Goal: Information Seeking & Learning: Find specific fact

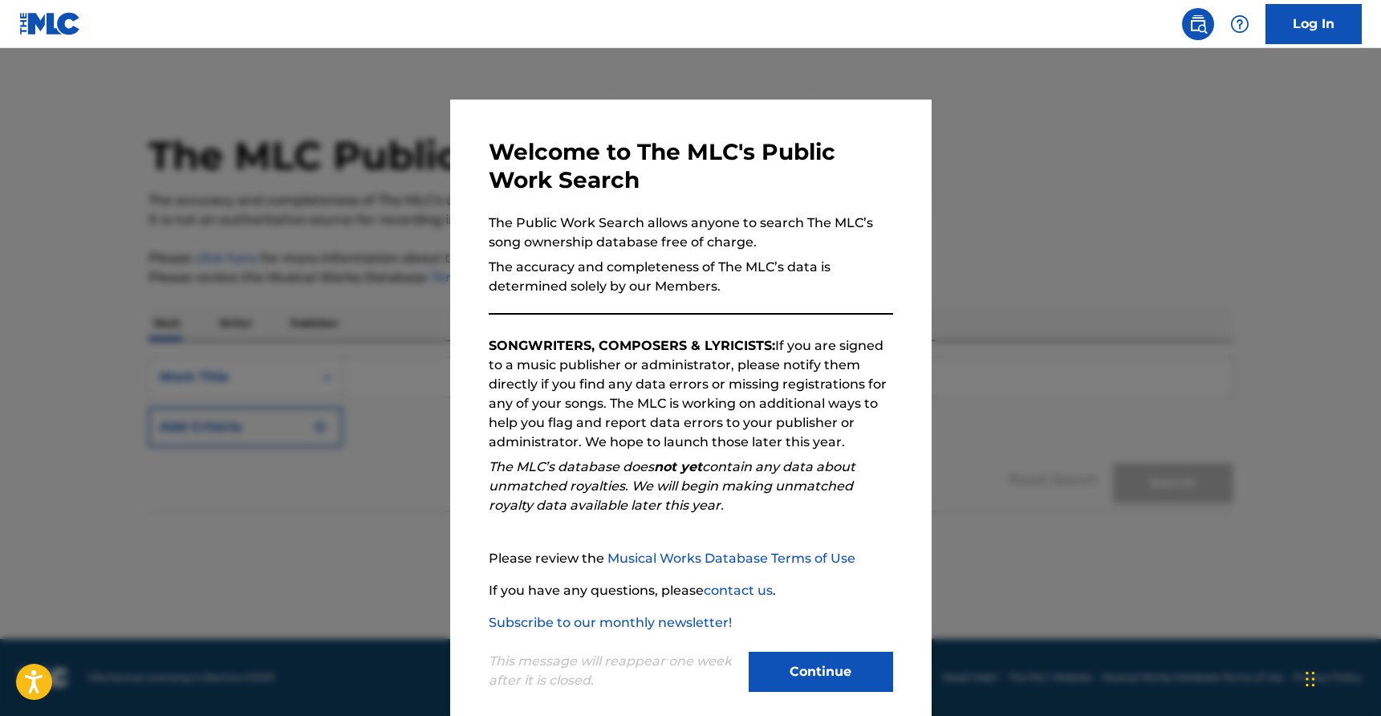
click at [830, 664] on button "Continue" at bounding box center [821, 672] width 144 height 40
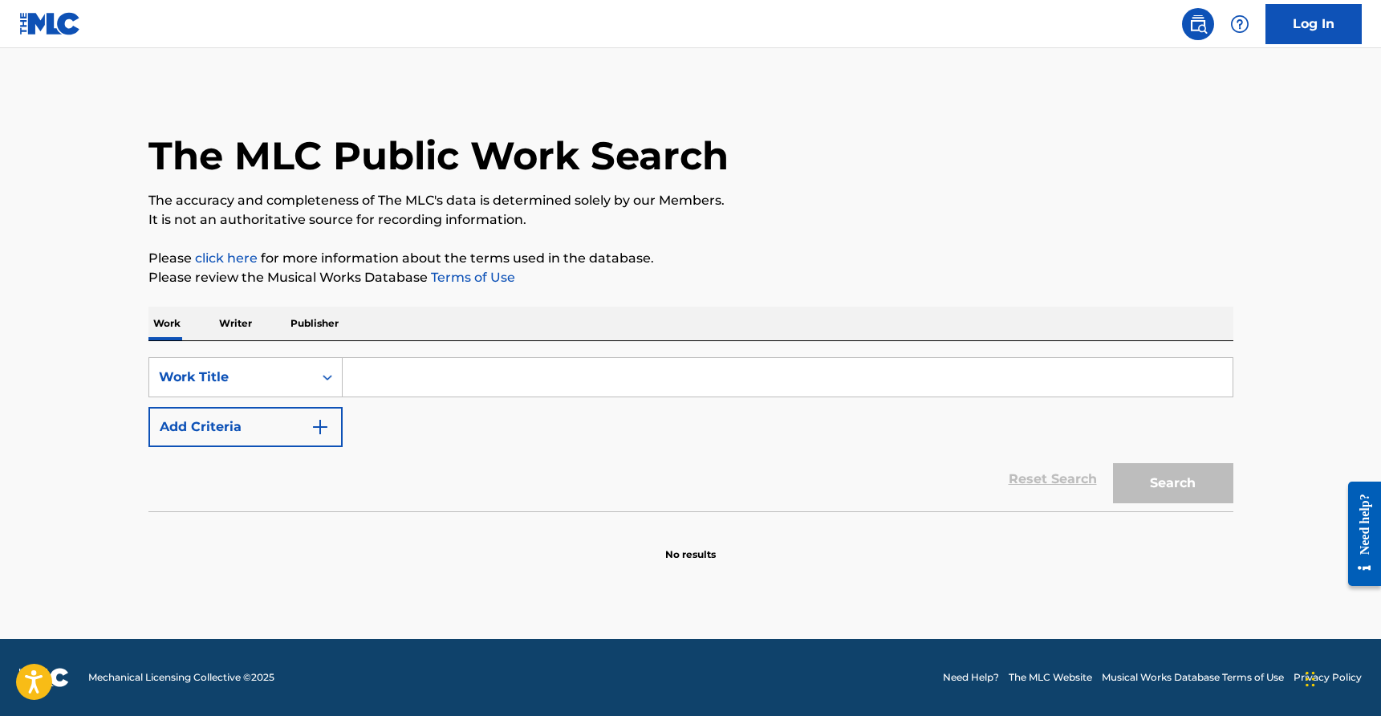
click at [503, 376] on input "Search Form" at bounding box center [788, 377] width 890 height 39
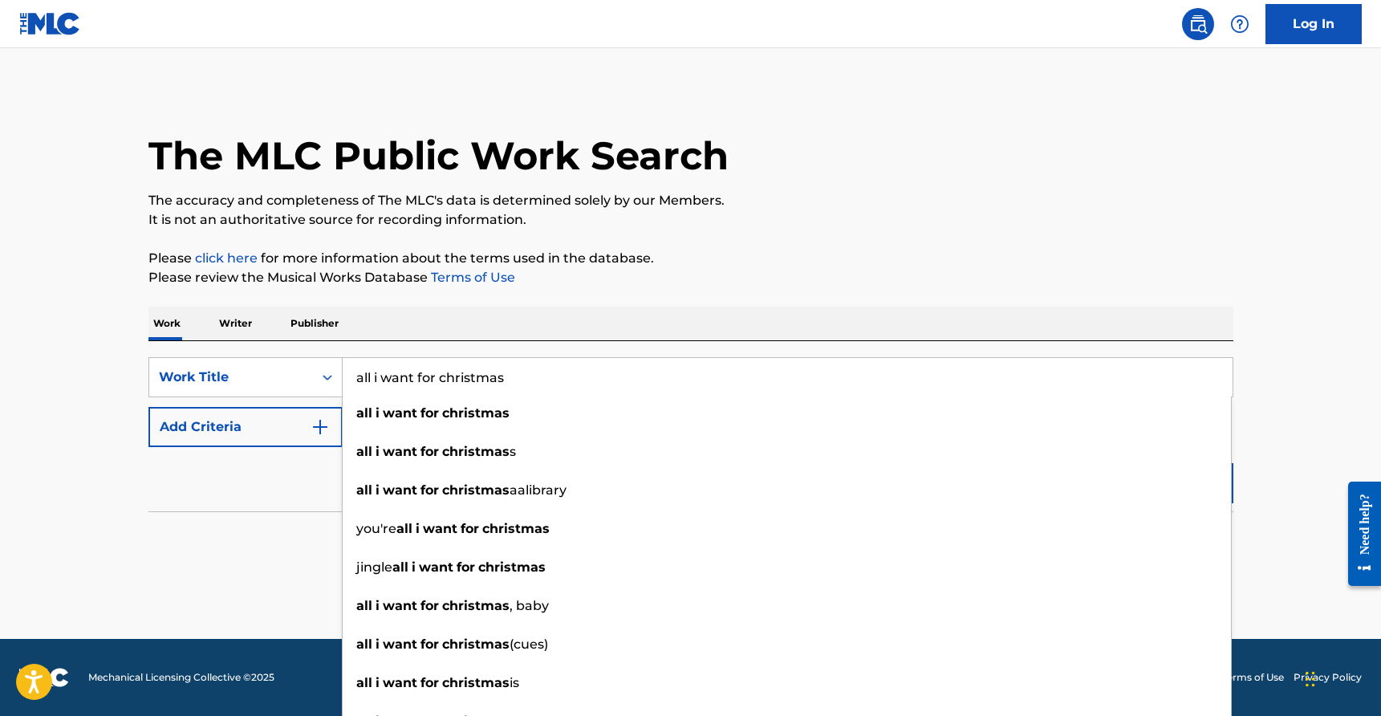
type input "all i want for christmas"
click at [266, 461] on div "Reset Search Search" at bounding box center [690, 479] width 1085 height 64
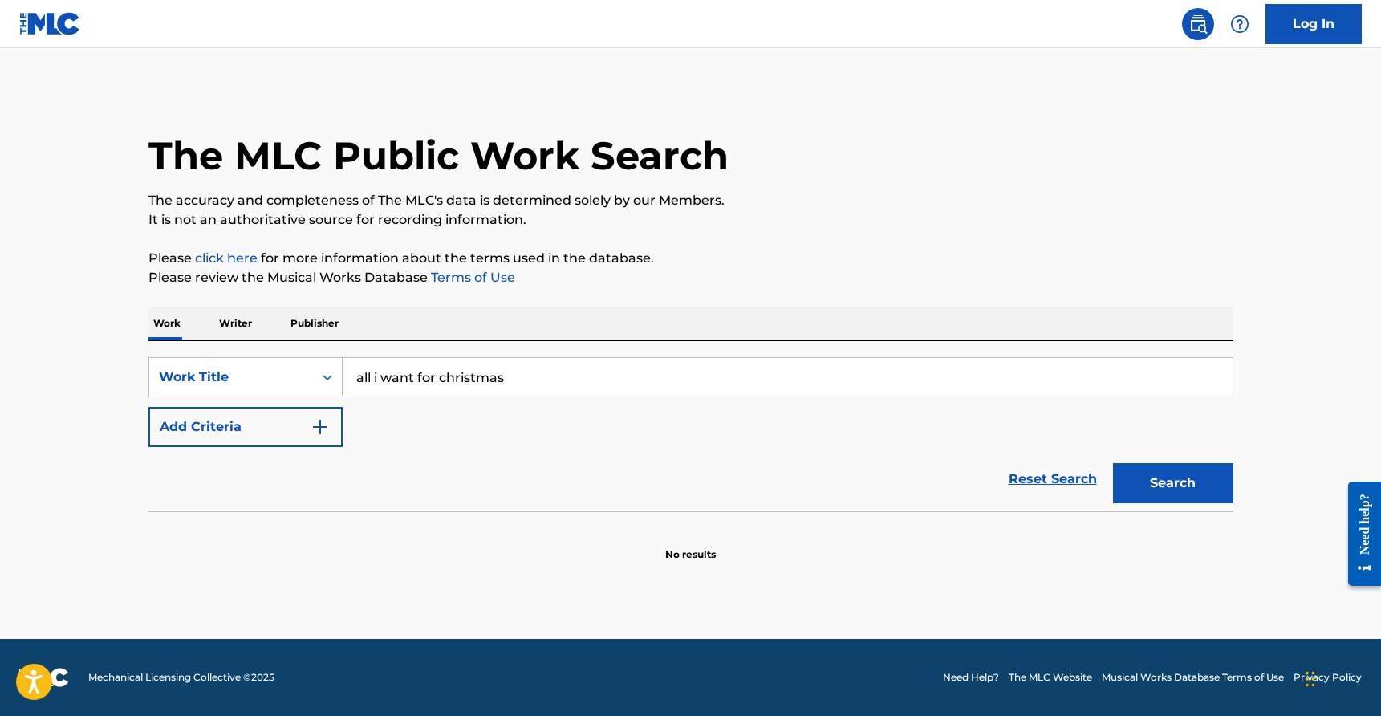
click at [266, 424] on button "Add Criteria" at bounding box center [245, 427] width 194 height 40
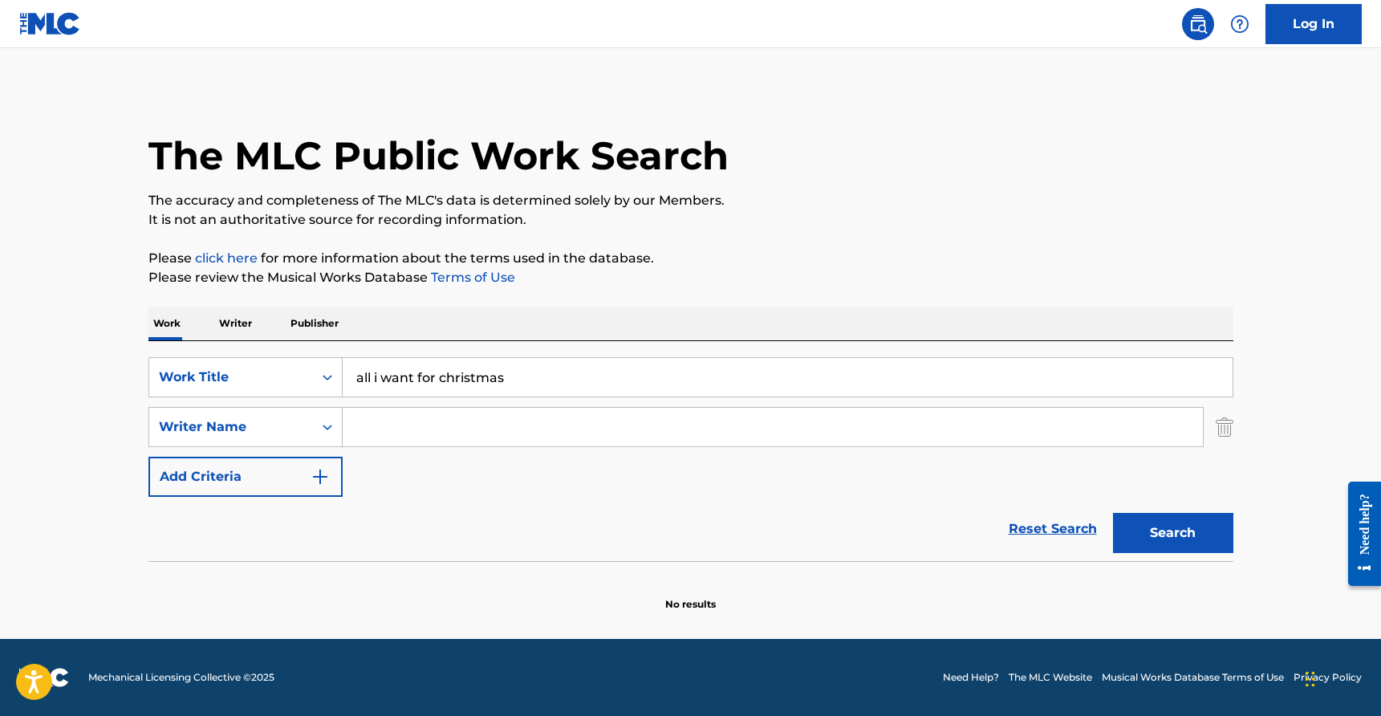
click at [388, 406] on div "SearchWithCriteria9f99e539-da34-449b-a2da-192a6e555743 Work Title all i want fo…" at bounding box center [690, 427] width 1085 height 140
click at [388, 415] on input "Search Form" at bounding box center [773, 427] width 860 height 39
type input "[PERSON_NAME]"
click at [1113, 513] on button "Search" at bounding box center [1173, 533] width 120 height 40
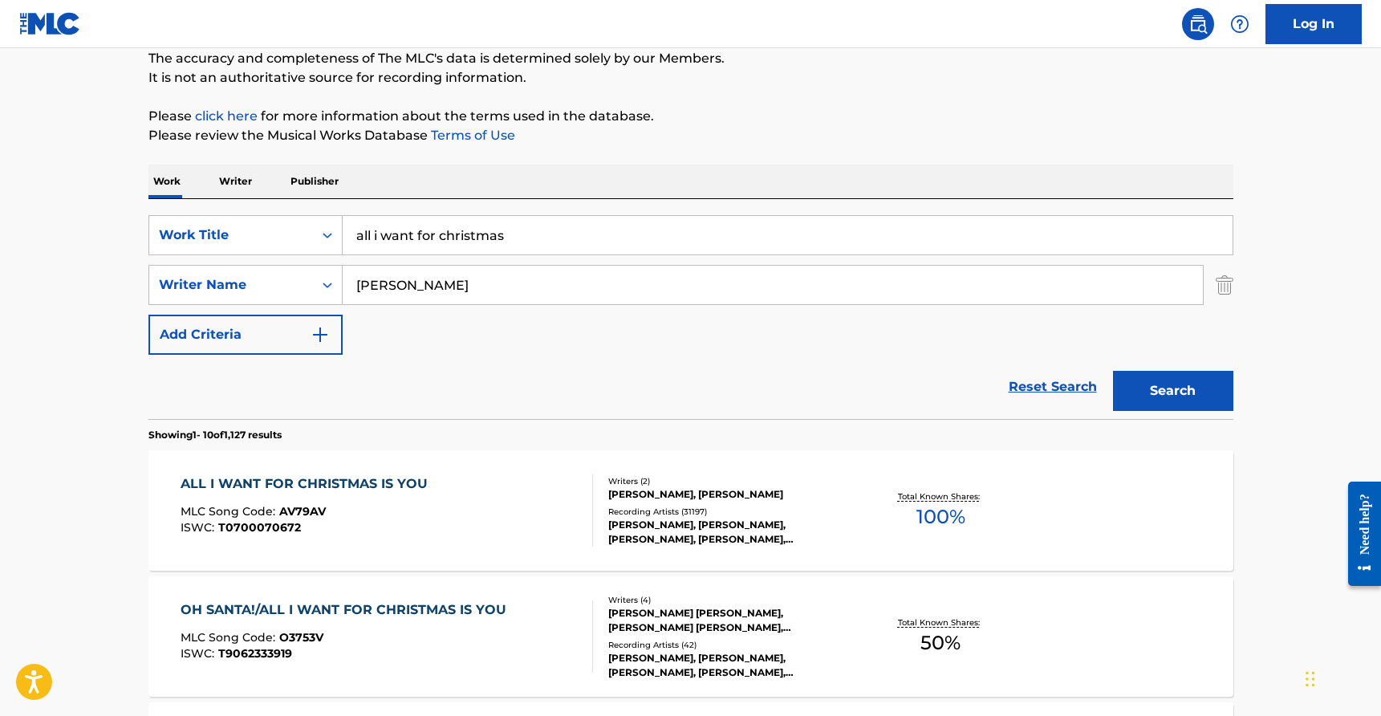
scroll to position [175, 0]
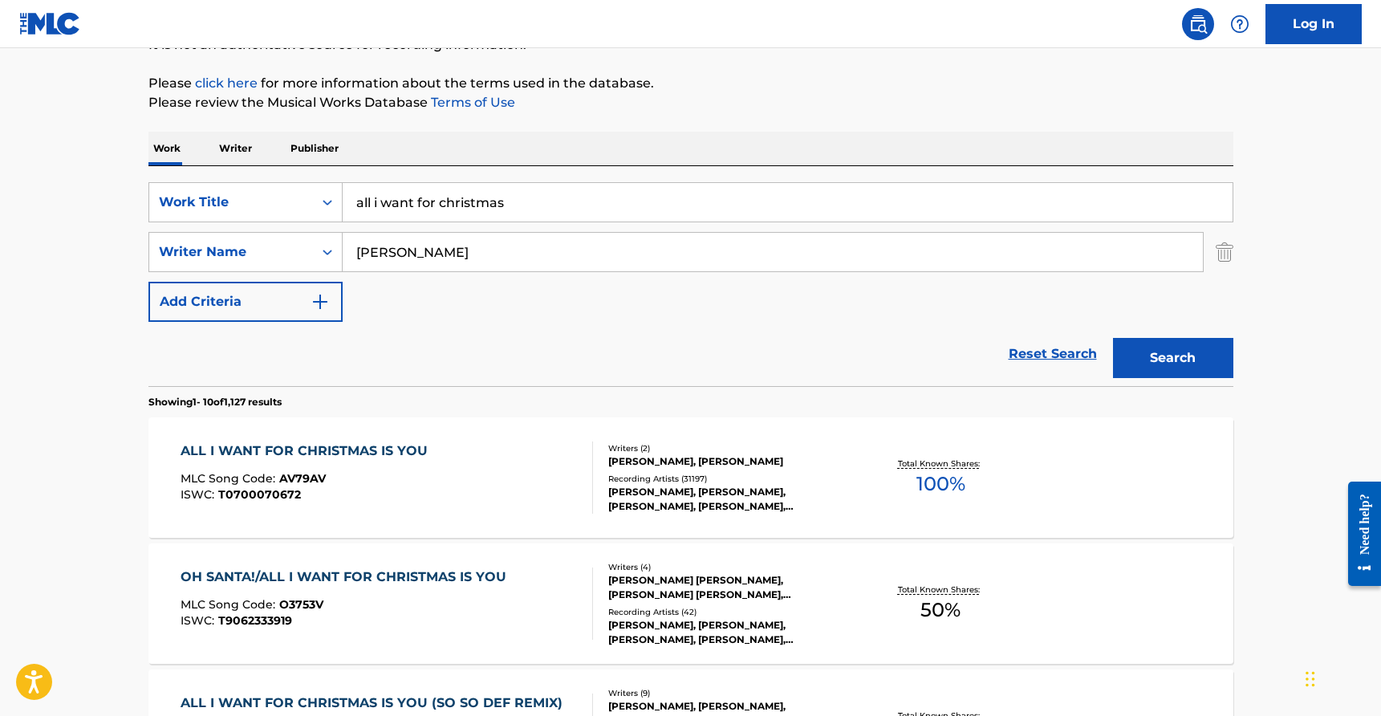
click at [540, 460] on div "ALL I WANT FOR CHRISTMAS IS YOU MLC Song Code : AV79AV ISWC : T0700070672" at bounding box center [387, 477] width 412 height 72
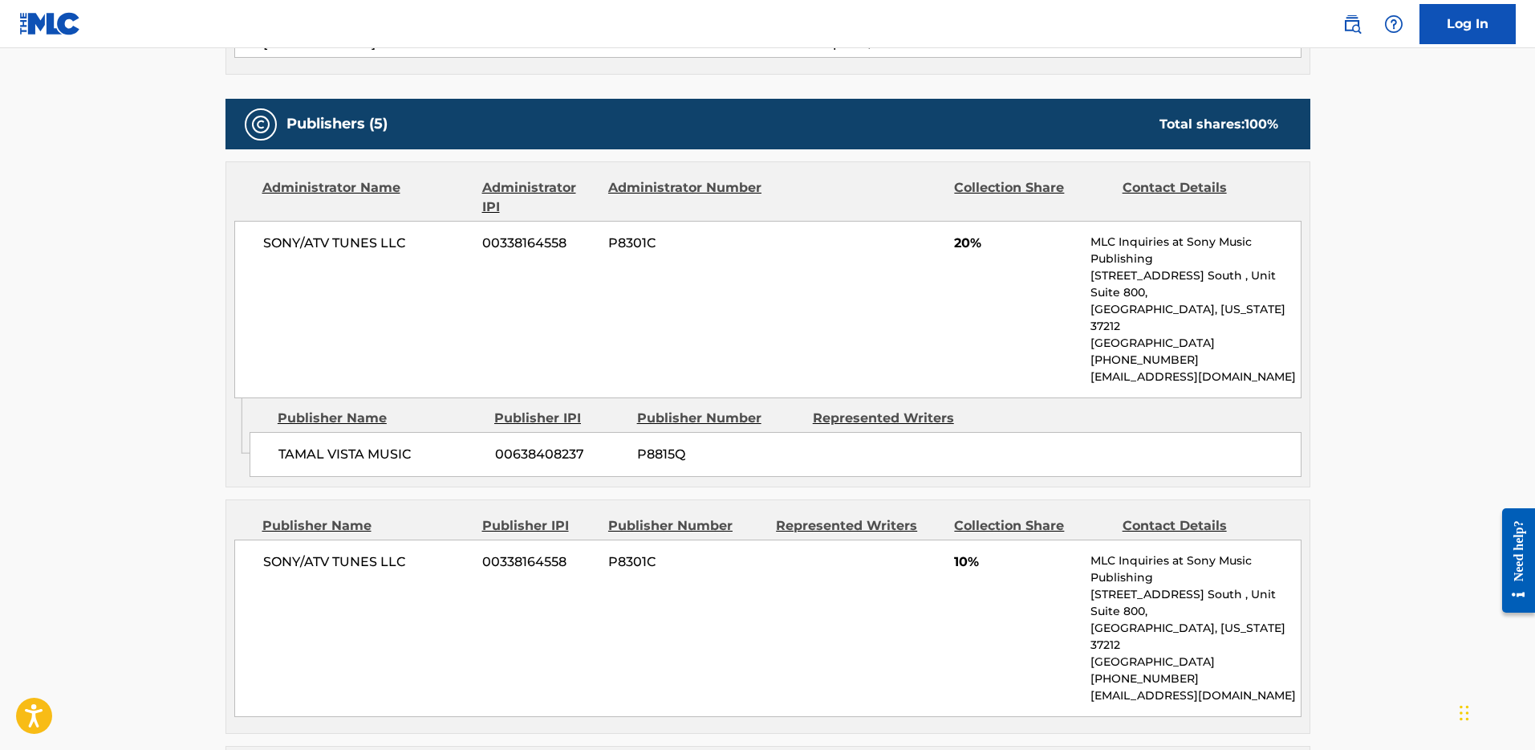
scroll to position [1248, 0]
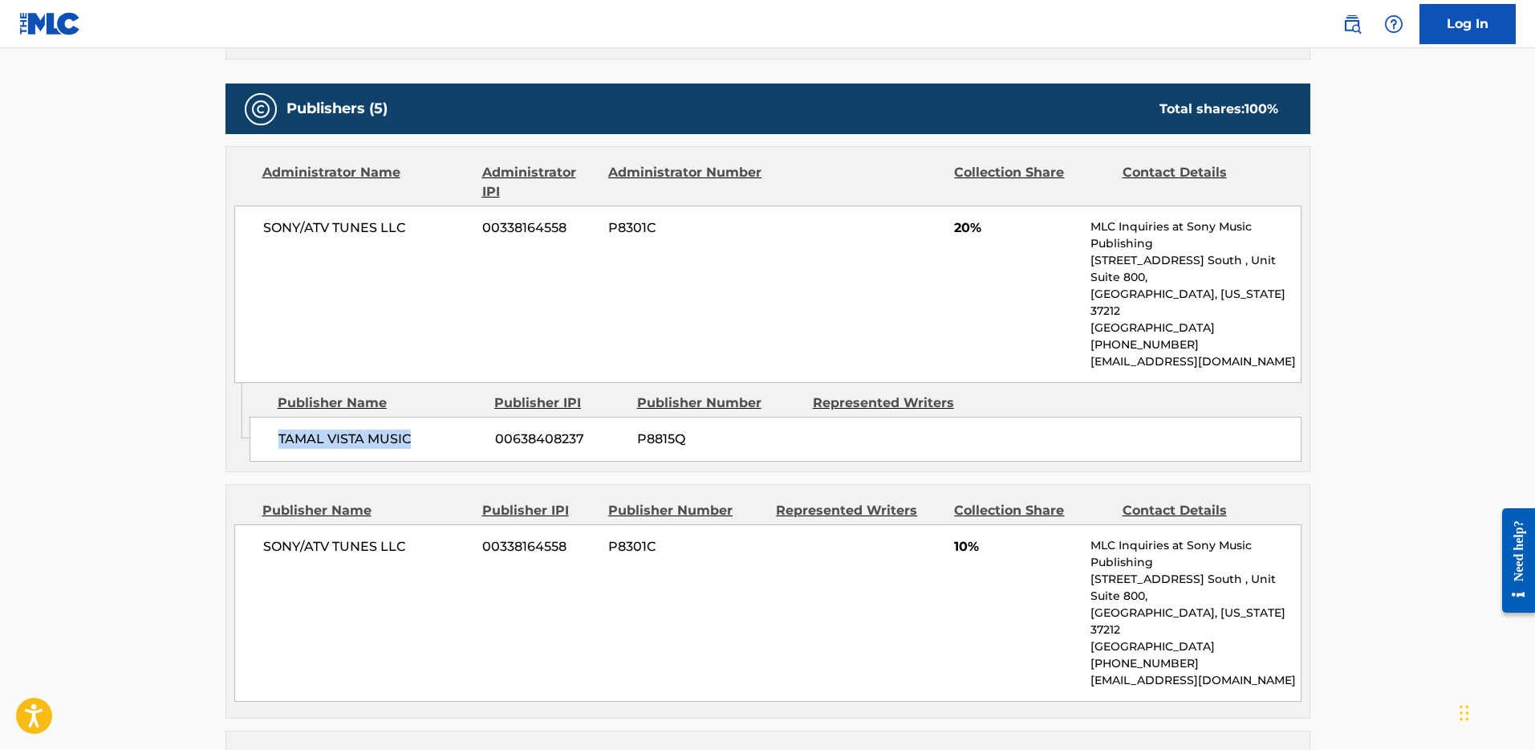
drag, startPoint x: 413, startPoint y: 406, endPoint x: 278, endPoint y: 403, distance: 134.9
click at [278, 429] on span "TAMAL VISTA MUSIC" at bounding box center [380, 438] width 205 height 19
copy span "TAMAL VISTA MUSIC"
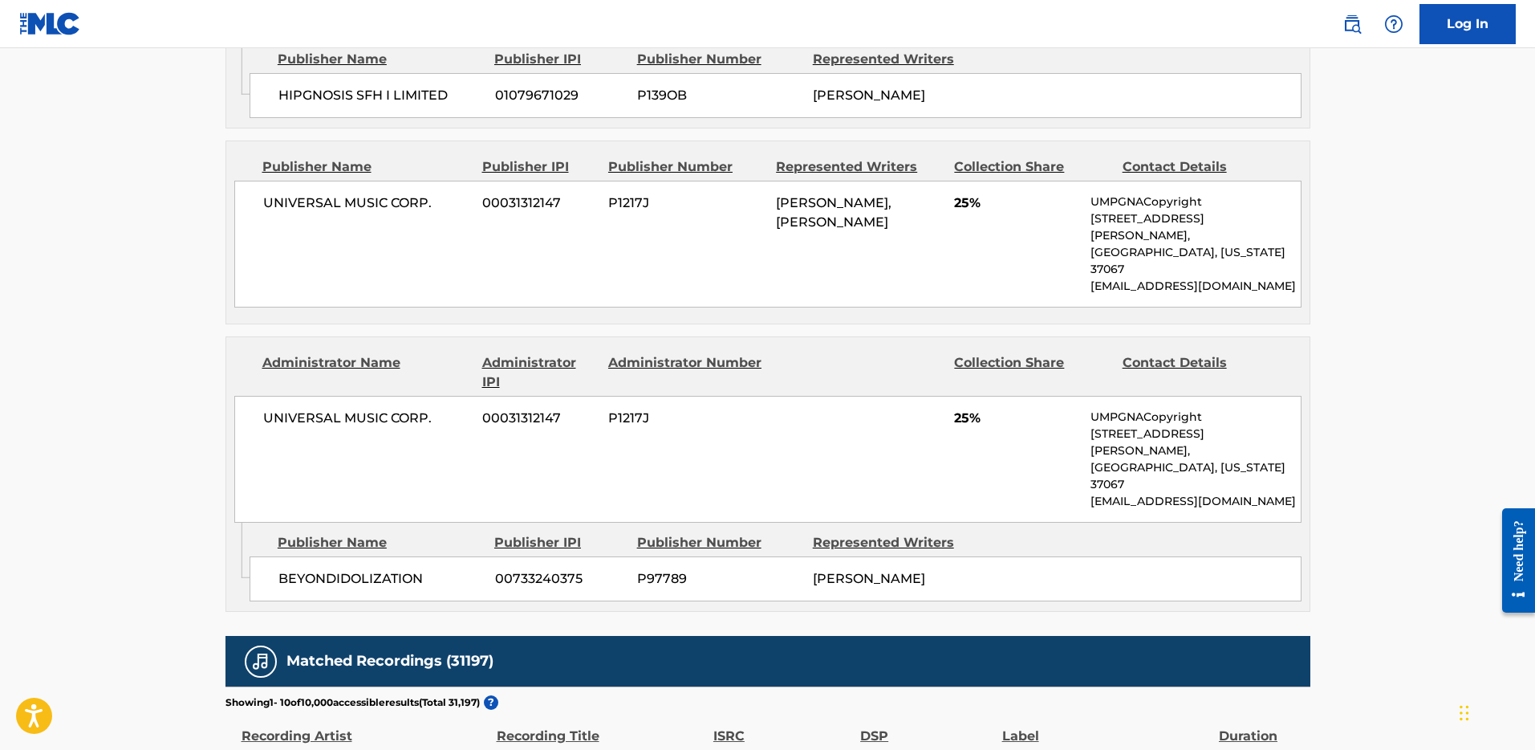
scroll to position [2074, 0]
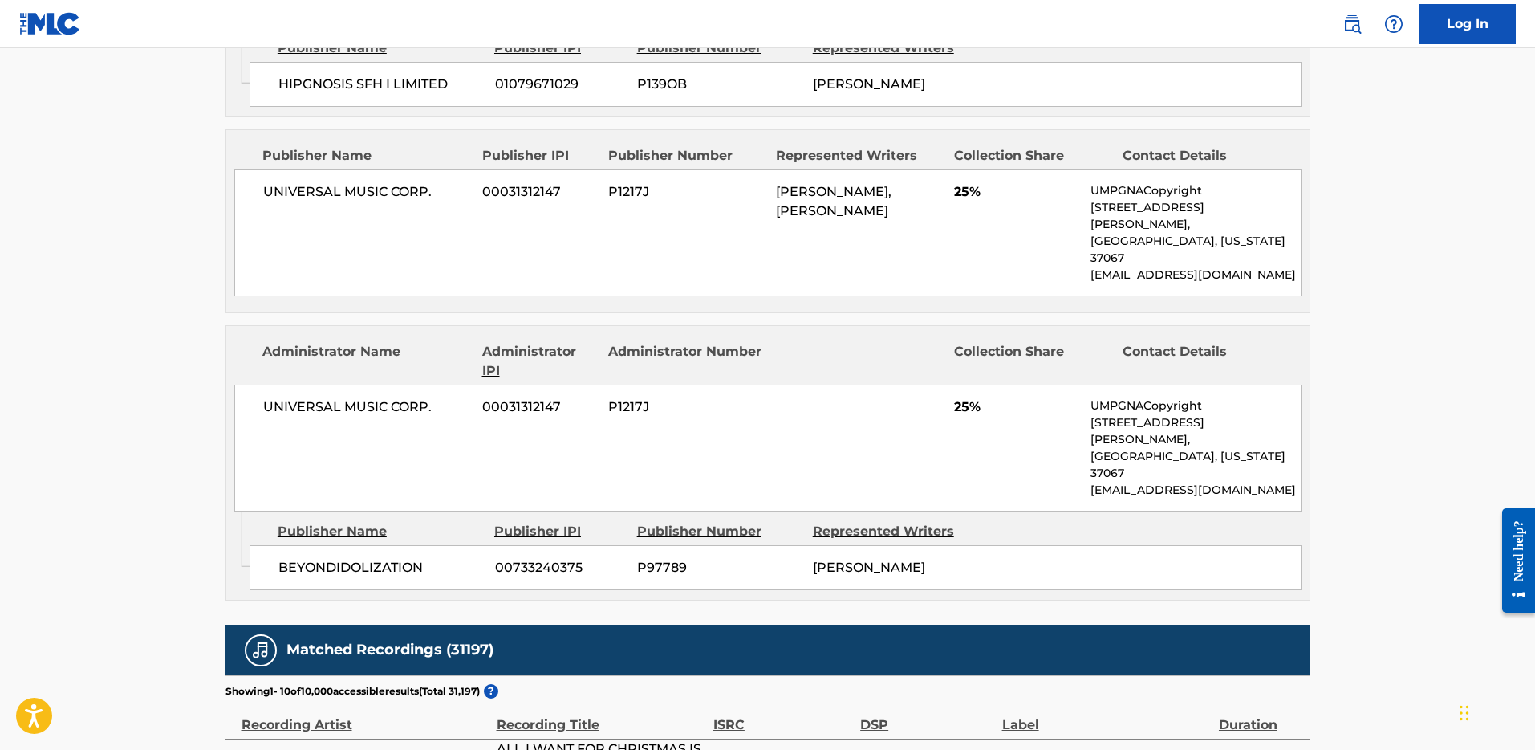
click at [373, 558] on span "BEYONDIDOLIZATION" at bounding box center [380, 567] width 205 height 19
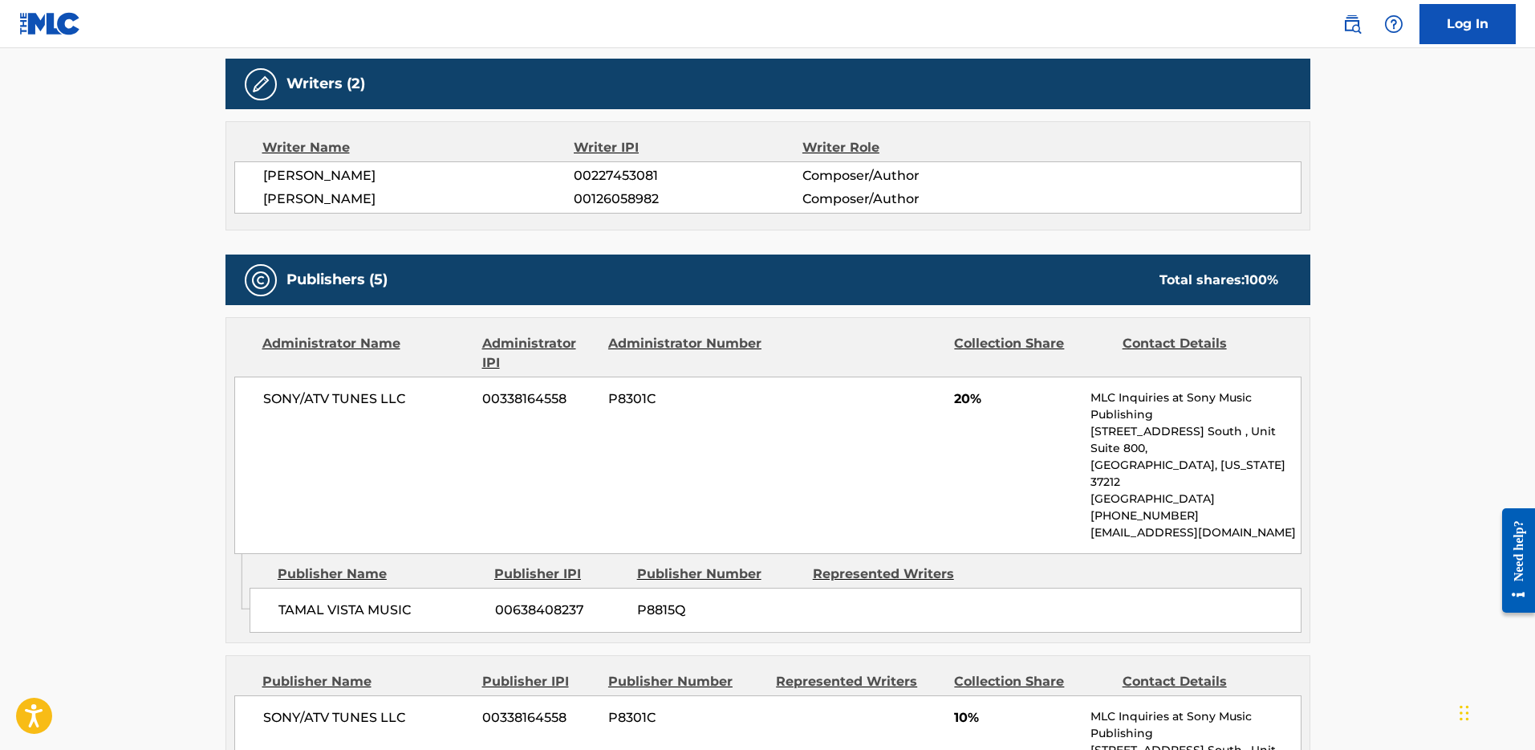
scroll to position [1075, 0]
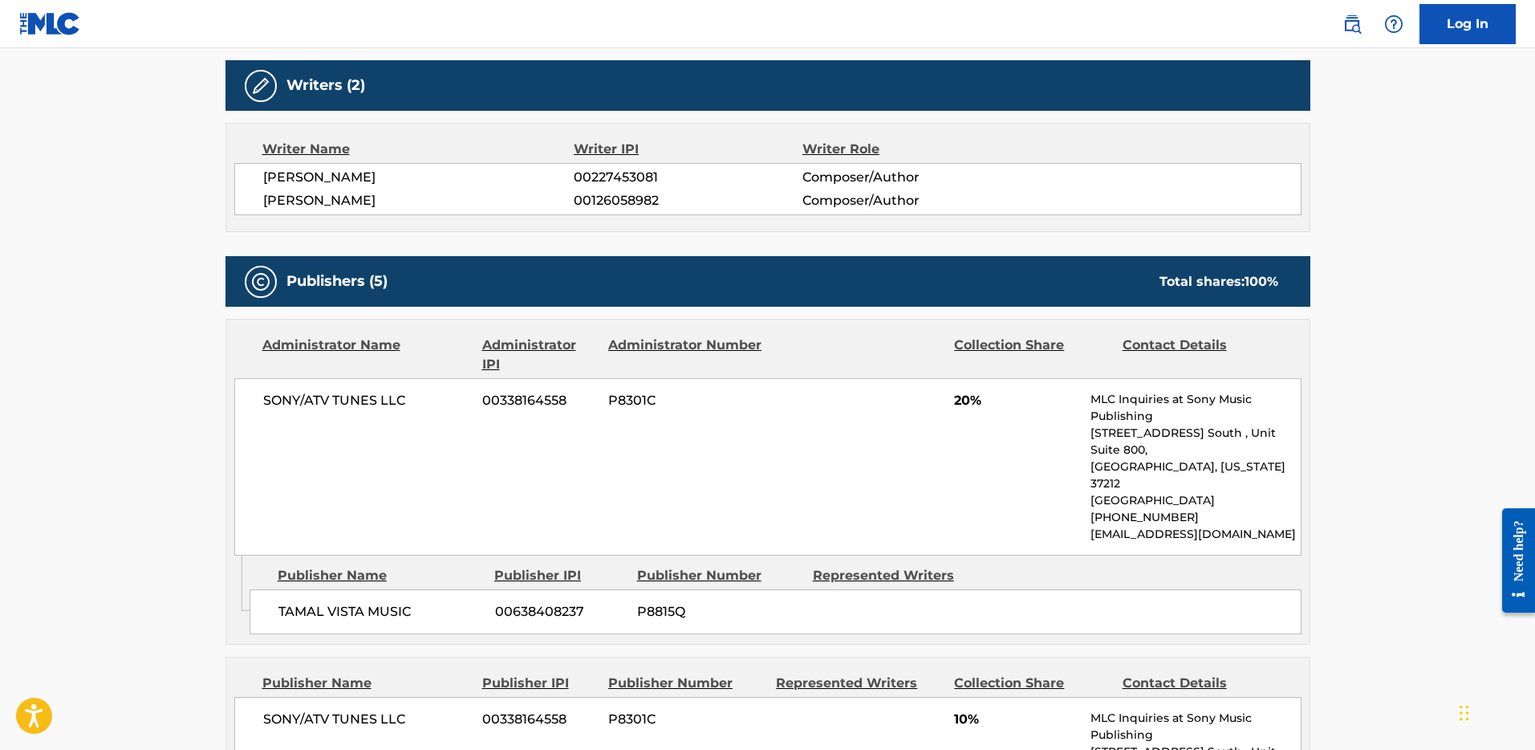
drag, startPoint x: 448, startPoint y: 201, endPoint x: 233, endPoint y: 199, distance: 215.1
click at [234, 199] on div "[PERSON_NAME] 00227453081 Composer/Author [PERSON_NAME] 00126058982 Composer/Au…" at bounding box center [767, 189] width 1067 height 52
copy span "[PERSON_NAME]"
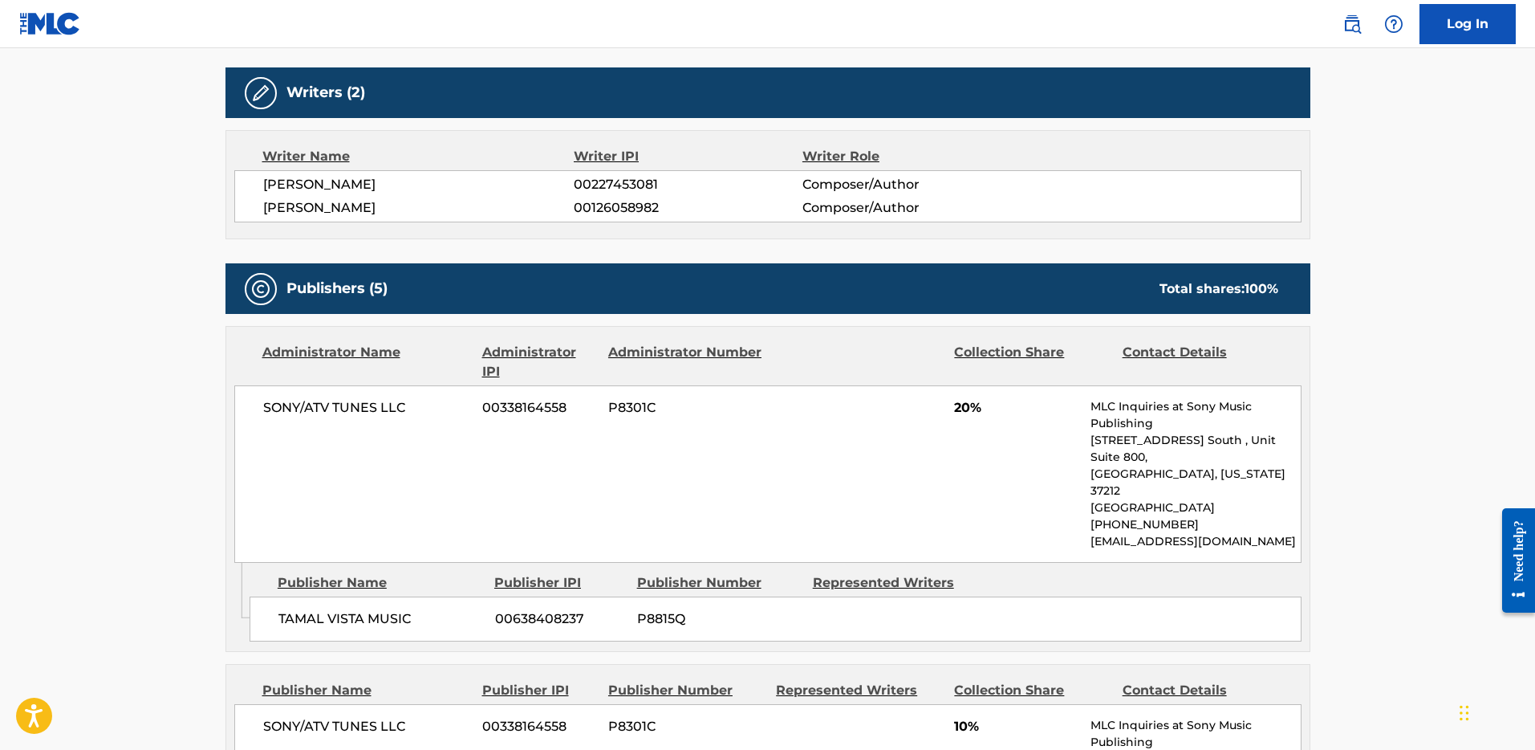
scroll to position [1022, 0]
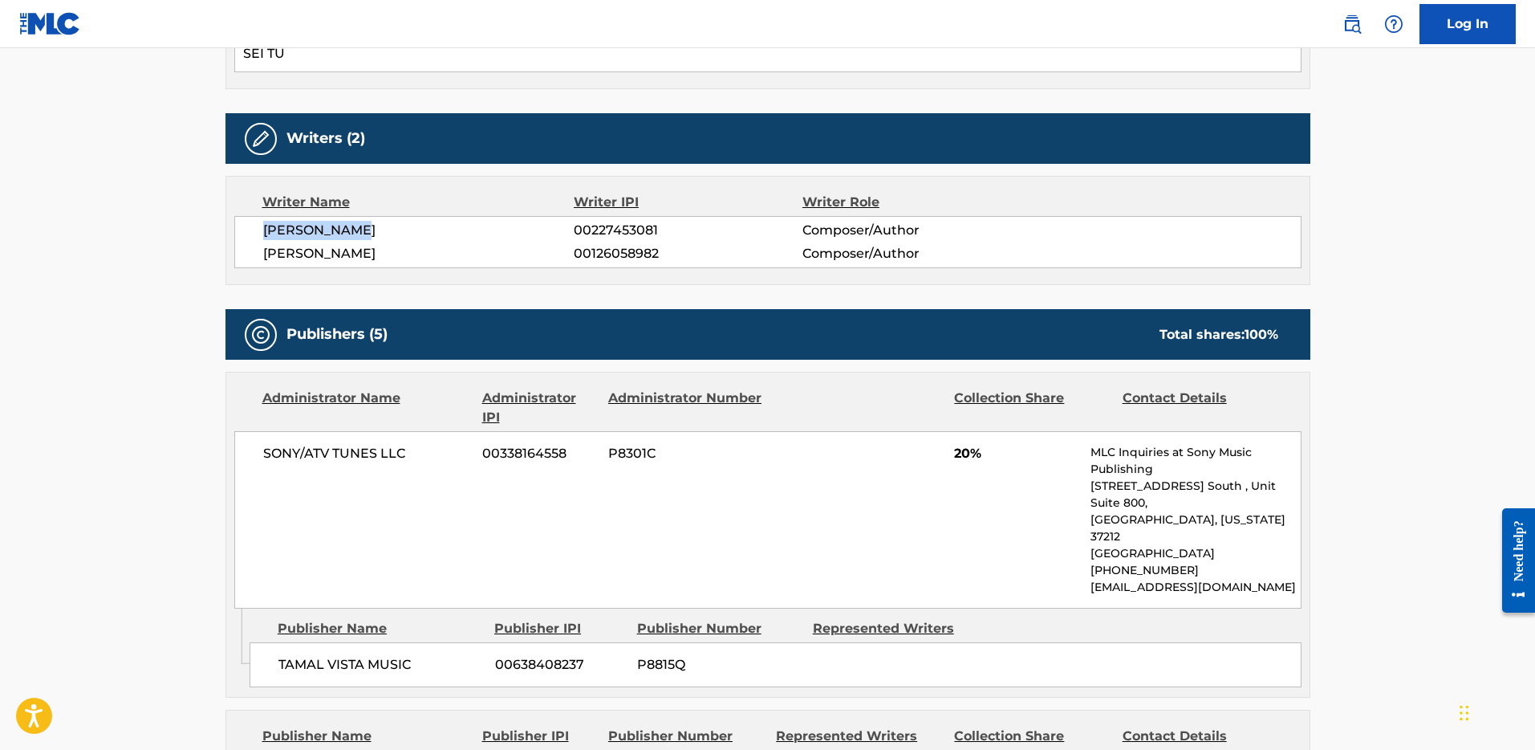
drag, startPoint x: 283, startPoint y: 229, endPoint x: 375, endPoint y: 230, distance: 91.5
click at [375, 230] on div "[PERSON_NAME] 00227453081 Composer/Author [PERSON_NAME] 00126058982 Composer/Au…" at bounding box center [767, 242] width 1067 height 52
drag, startPoint x: 424, startPoint y: 248, endPoint x: 294, endPoint y: 250, distance: 130.0
click at [294, 250] on span "[PERSON_NAME]" at bounding box center [418, 253] width 311 height 19
drag, startPoint x: 682, startPoint y: 234, endPoint x: 592, endPoint y: 238, distance: 90.0
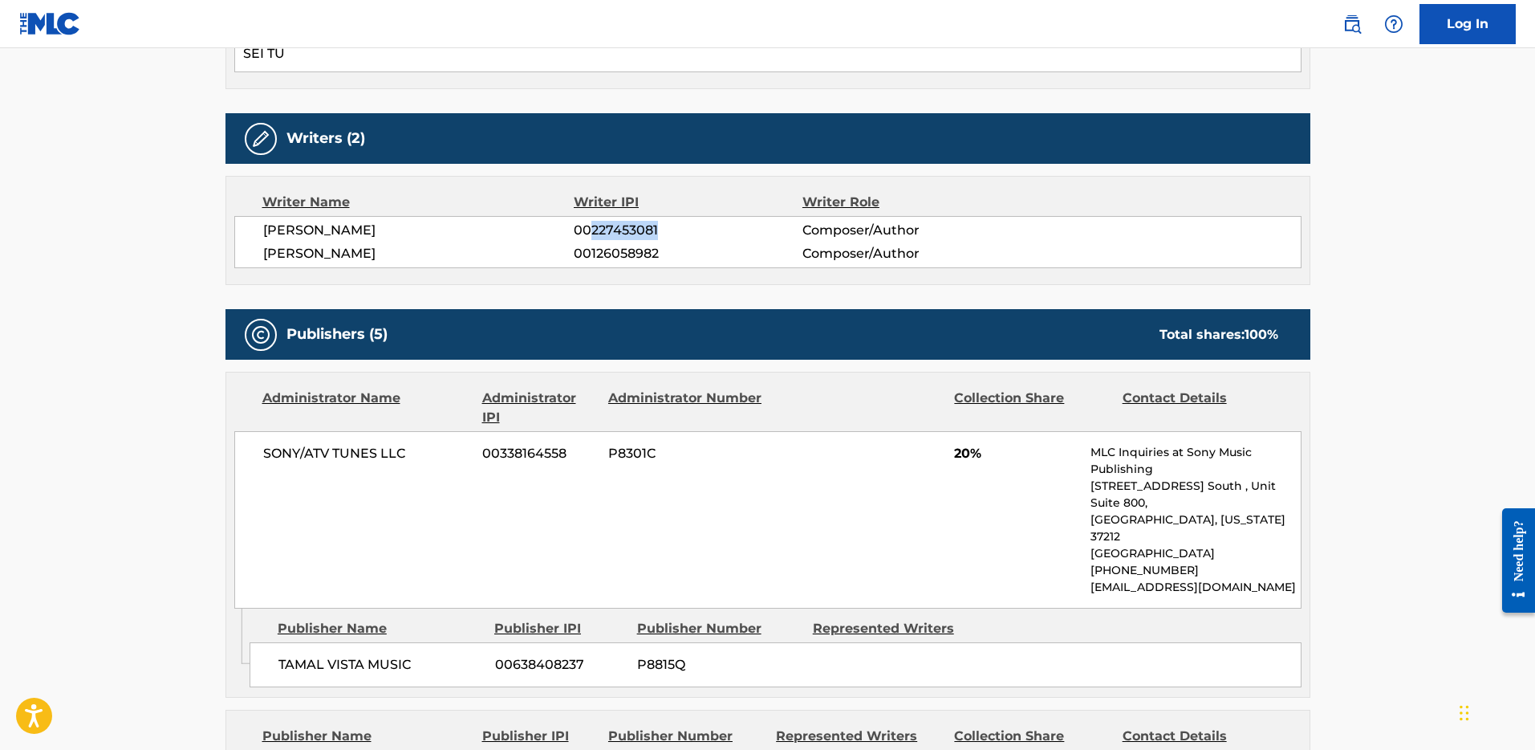
click at [592, 238] on span "00227453081" at bounding box center [688, 230] width 228 height 19
drag, startPoint x: 679, startPoint y: 259, endPoint x: 592, endPoint y: 257, distance: 86.7
click at [592, 257] on span "00126058982" at bounding box center [688, 253] width 228 height 19
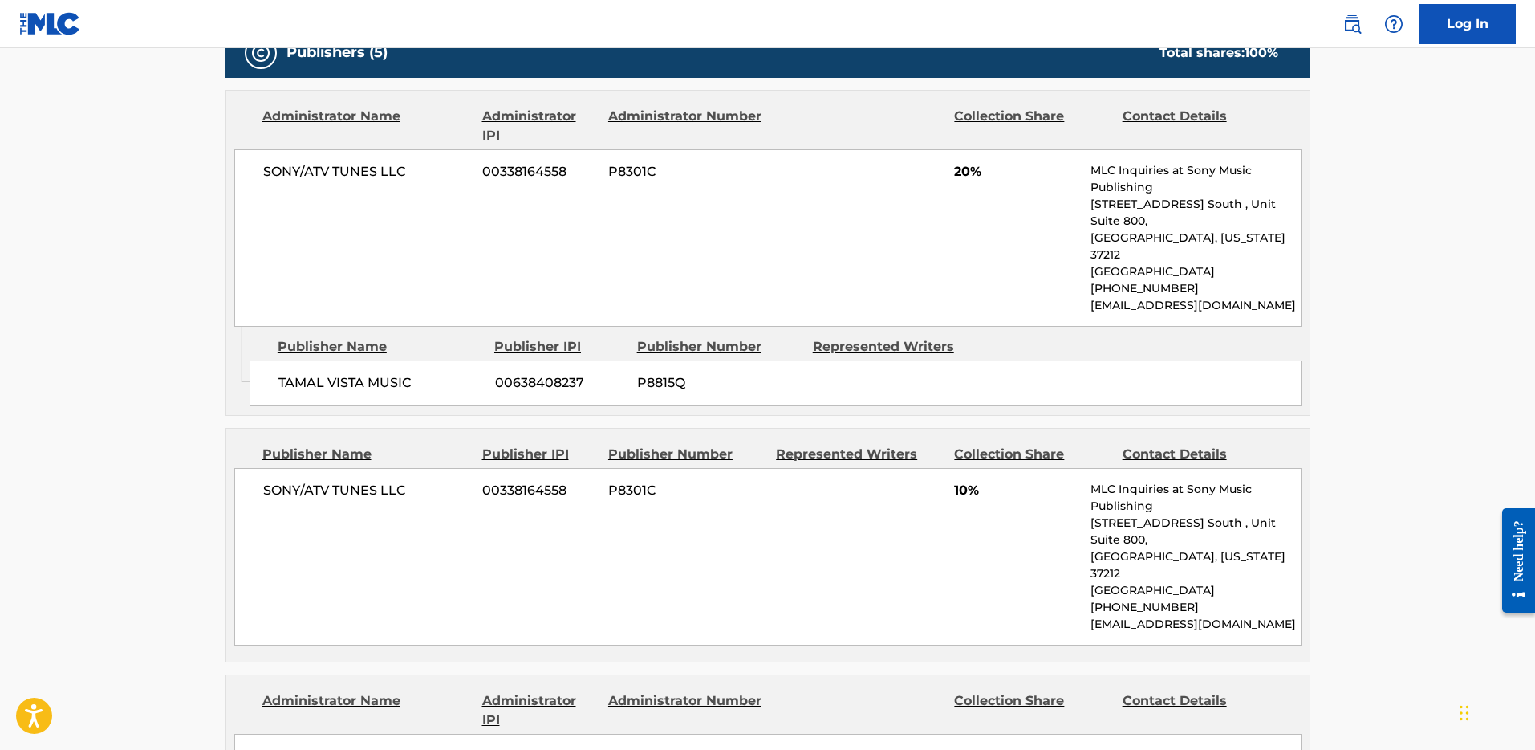
scroll to position [1346, 0]
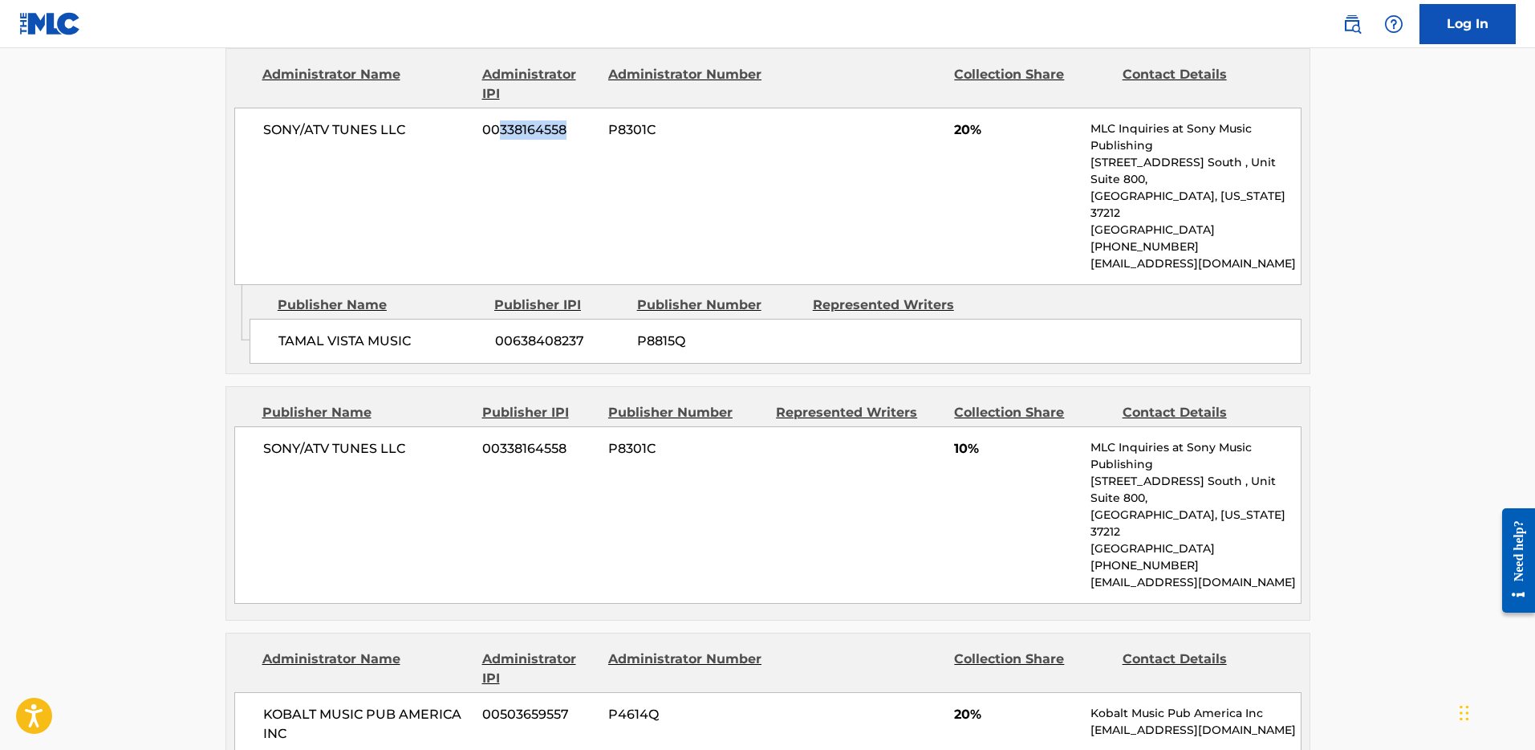
drag, startPoint x: 570, startPoint y: 137, endPoint x: 502, endPoint y: 135, distance: 68.3
click at [502, 135] on span "00338164558" at bounding box center [539, 129] width 114 height 19
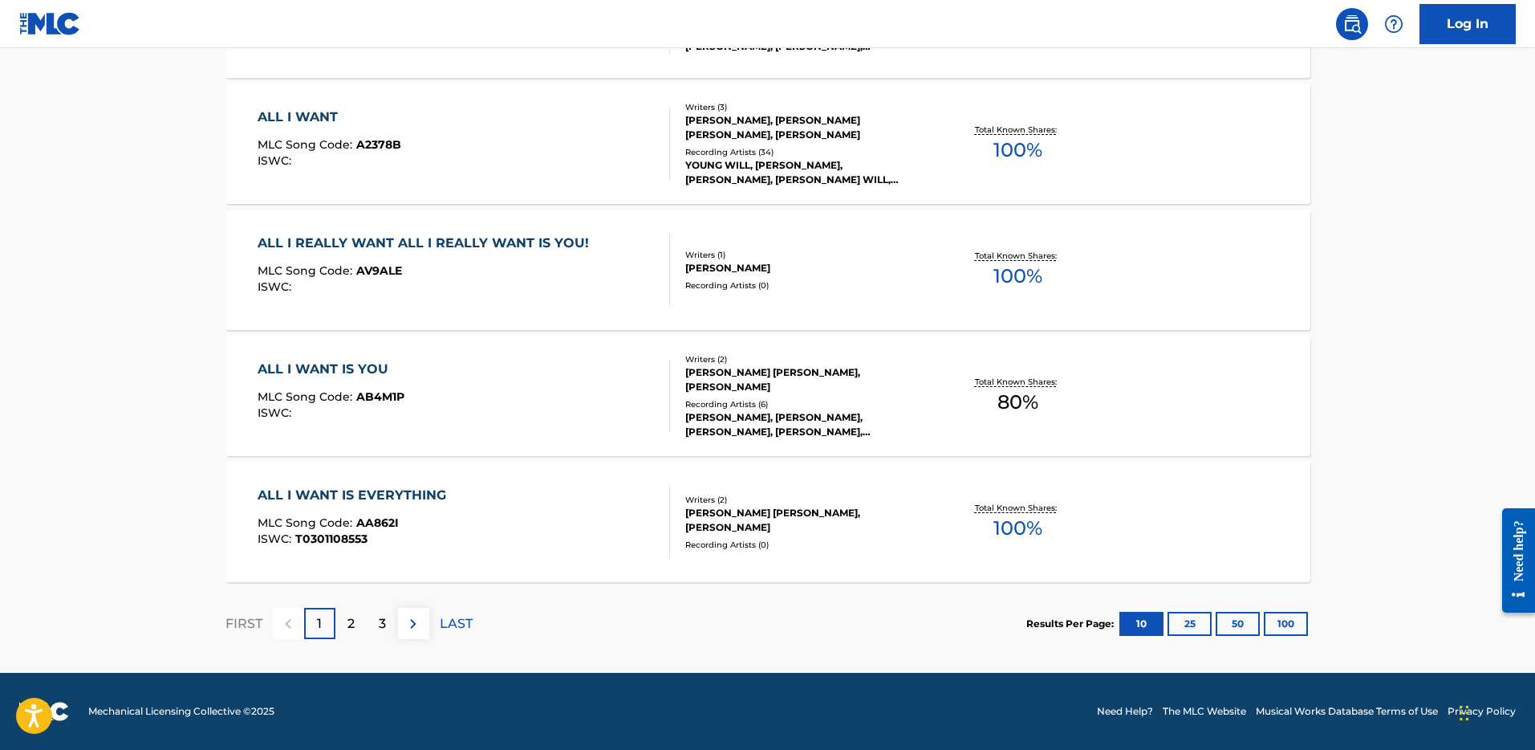
scroll to position [176, 0]
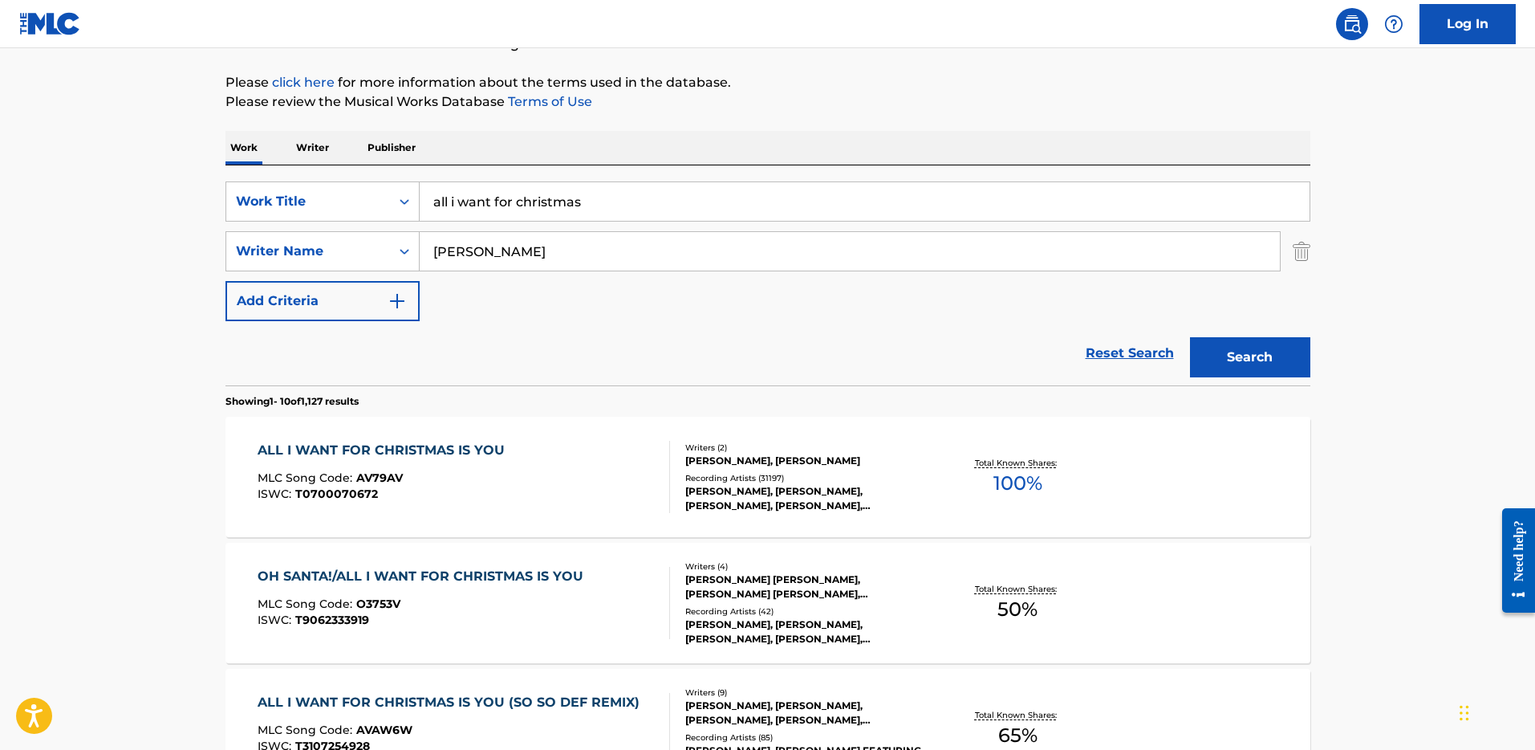
click at [514, 210] on input "all i want for christmas" at bounding box center [865, 201] width 890 height 39
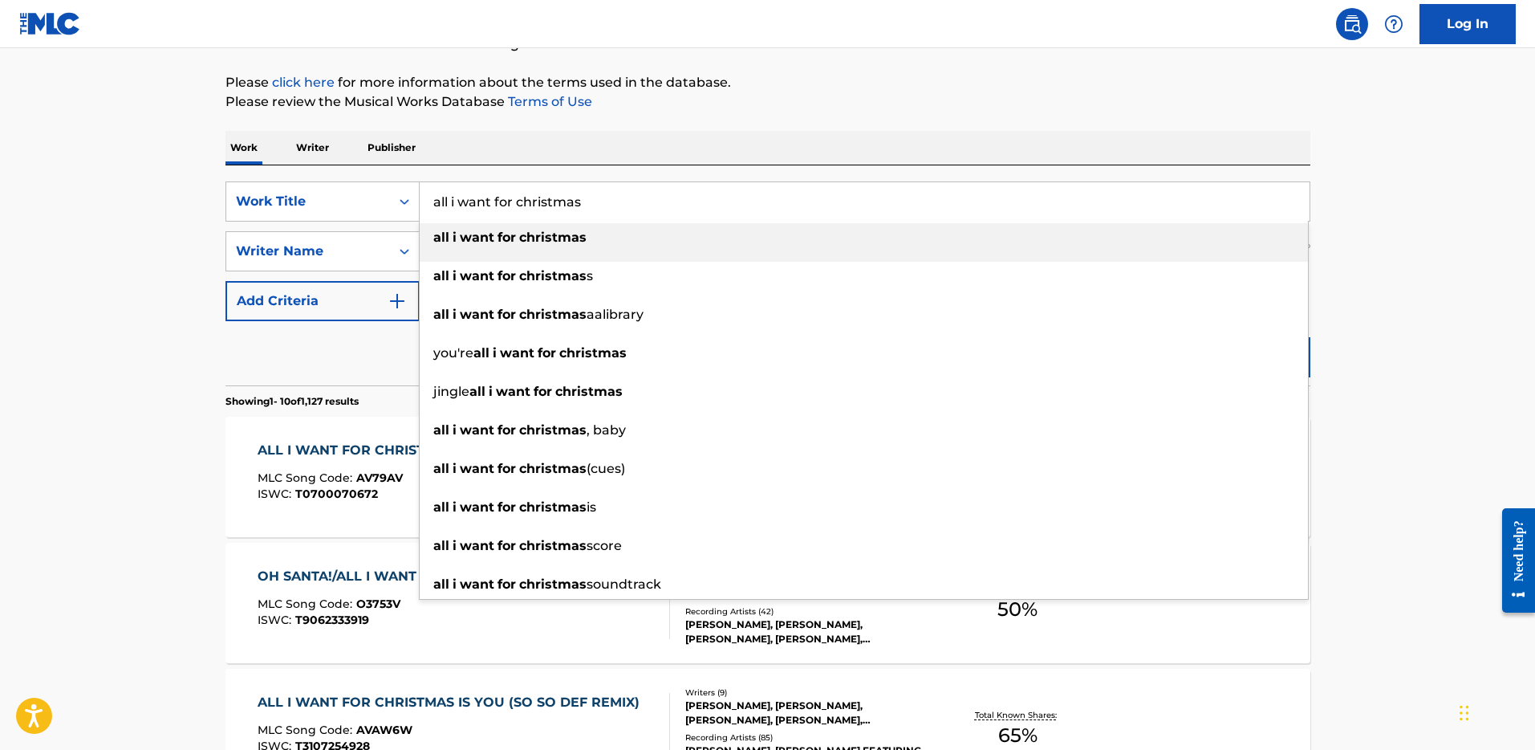
click at [514, 210] on input "all i want for christmas" at bounding box center [865, 201] width 890 height 39
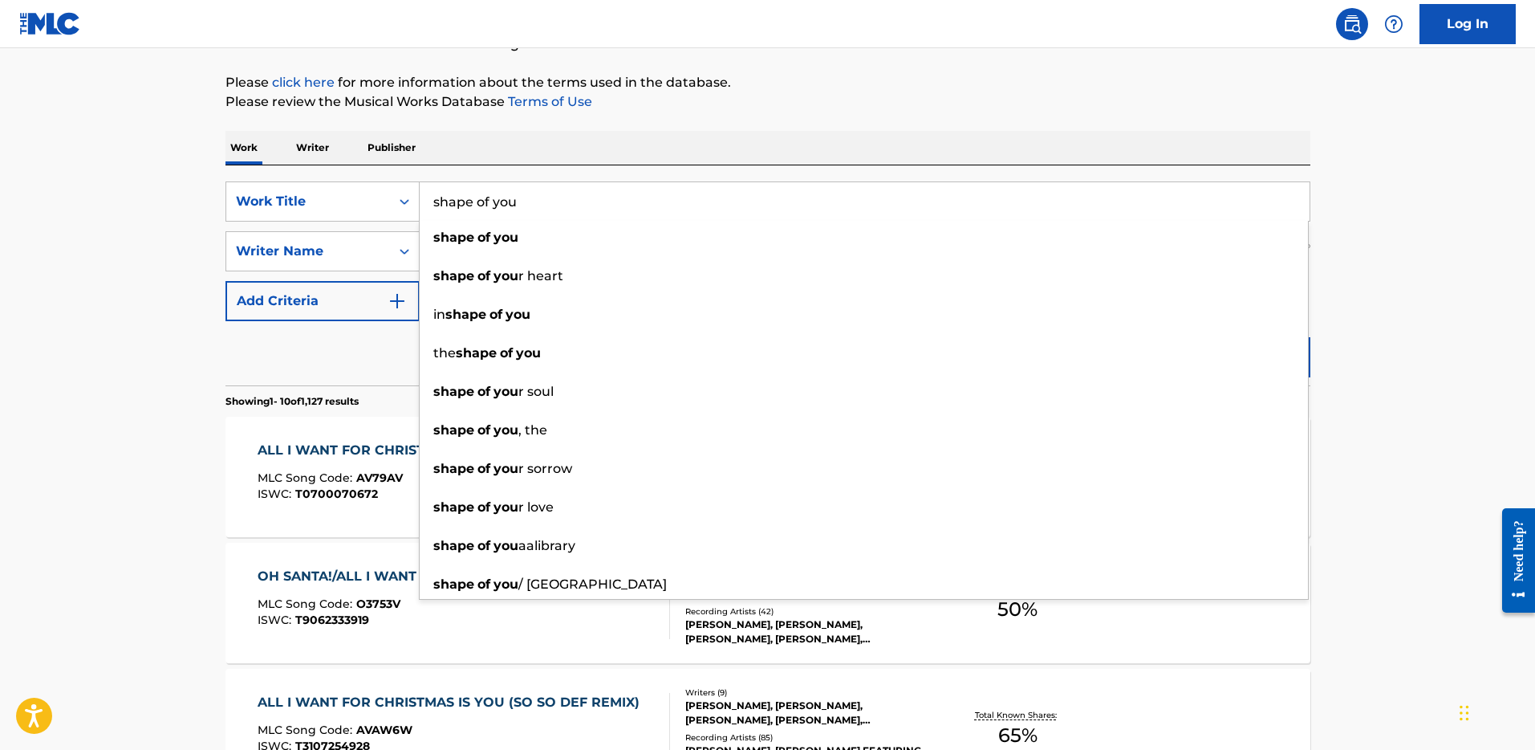
type input "shape of you"
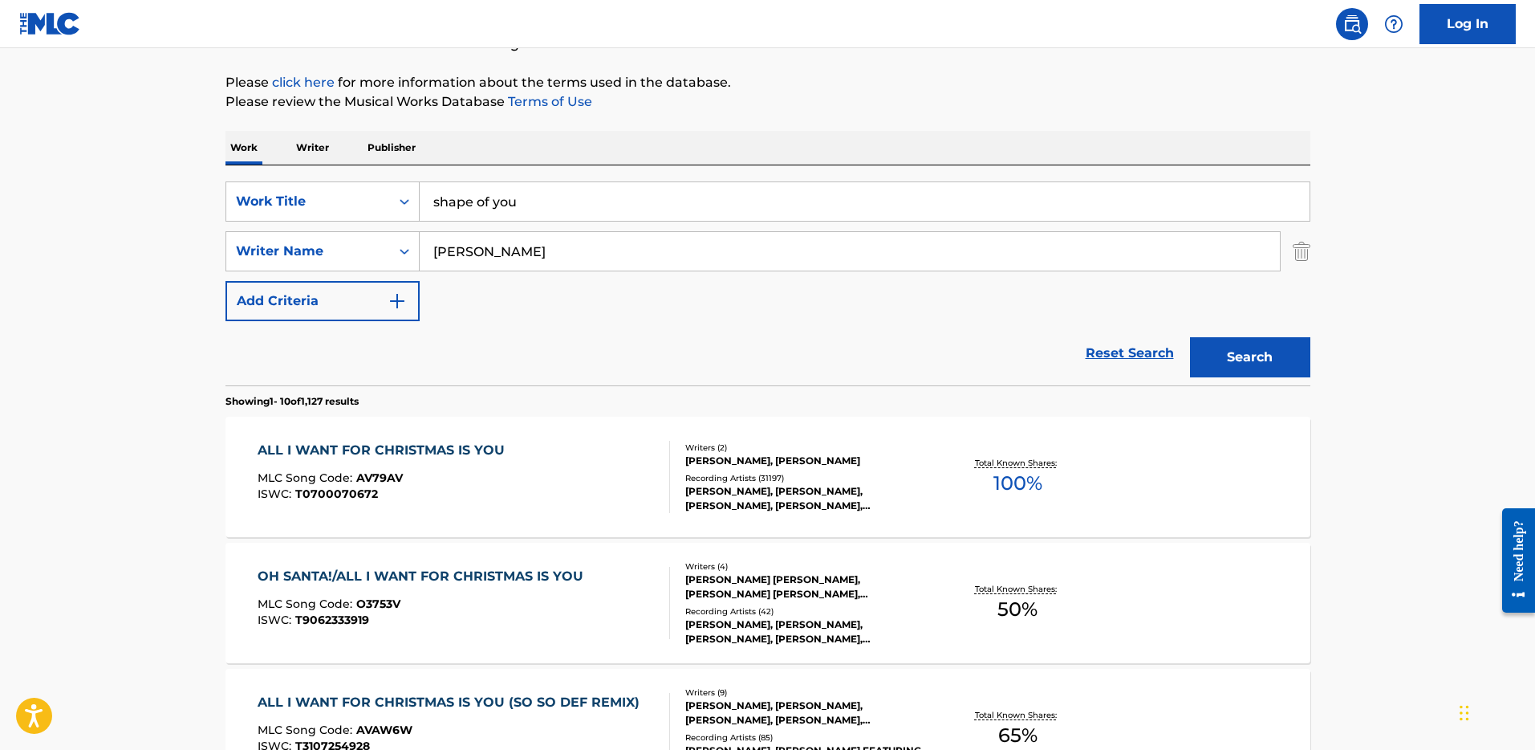
click at [453, 255] on input "[PERSON_NAME]" at bounding box center [850, 251] width 860 height 39
click at [1190, 337] on button "Search" at bounding box center [1250, 357] width 120 height 40
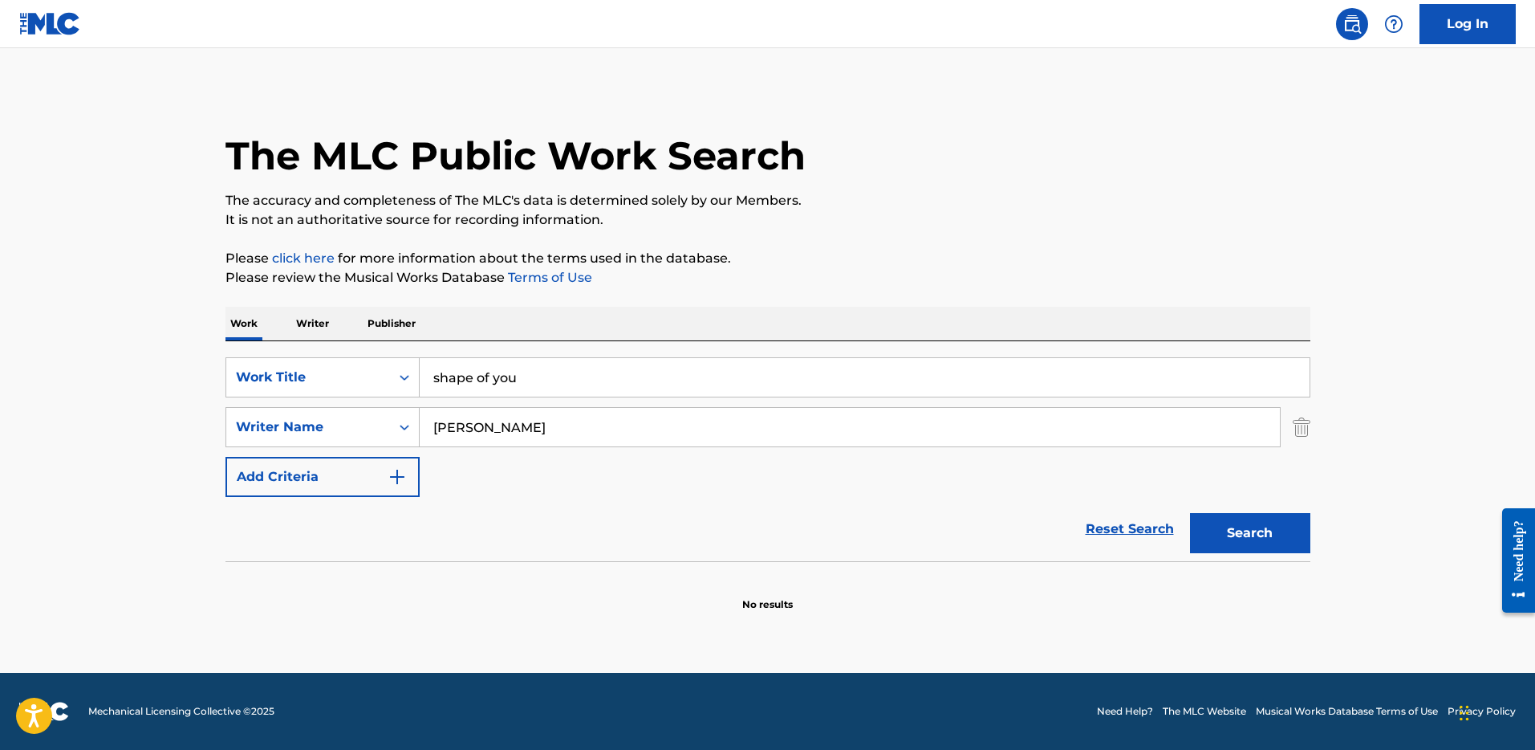
type input "[PERSON_NAME]"
click at [1190, 513] on button "Search" at bounding box center [1250, 533] width 120 height 40
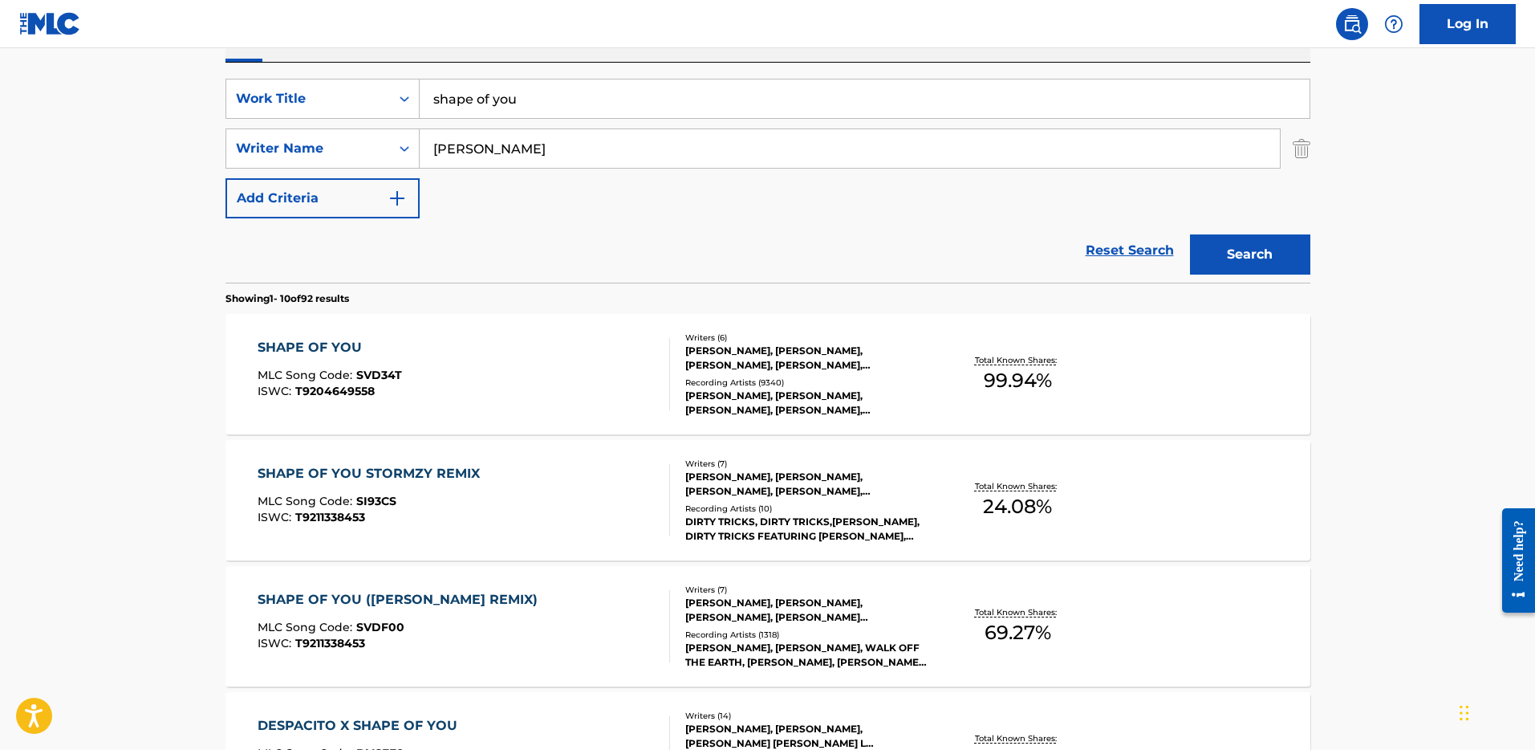
scroll to position [284, 0]
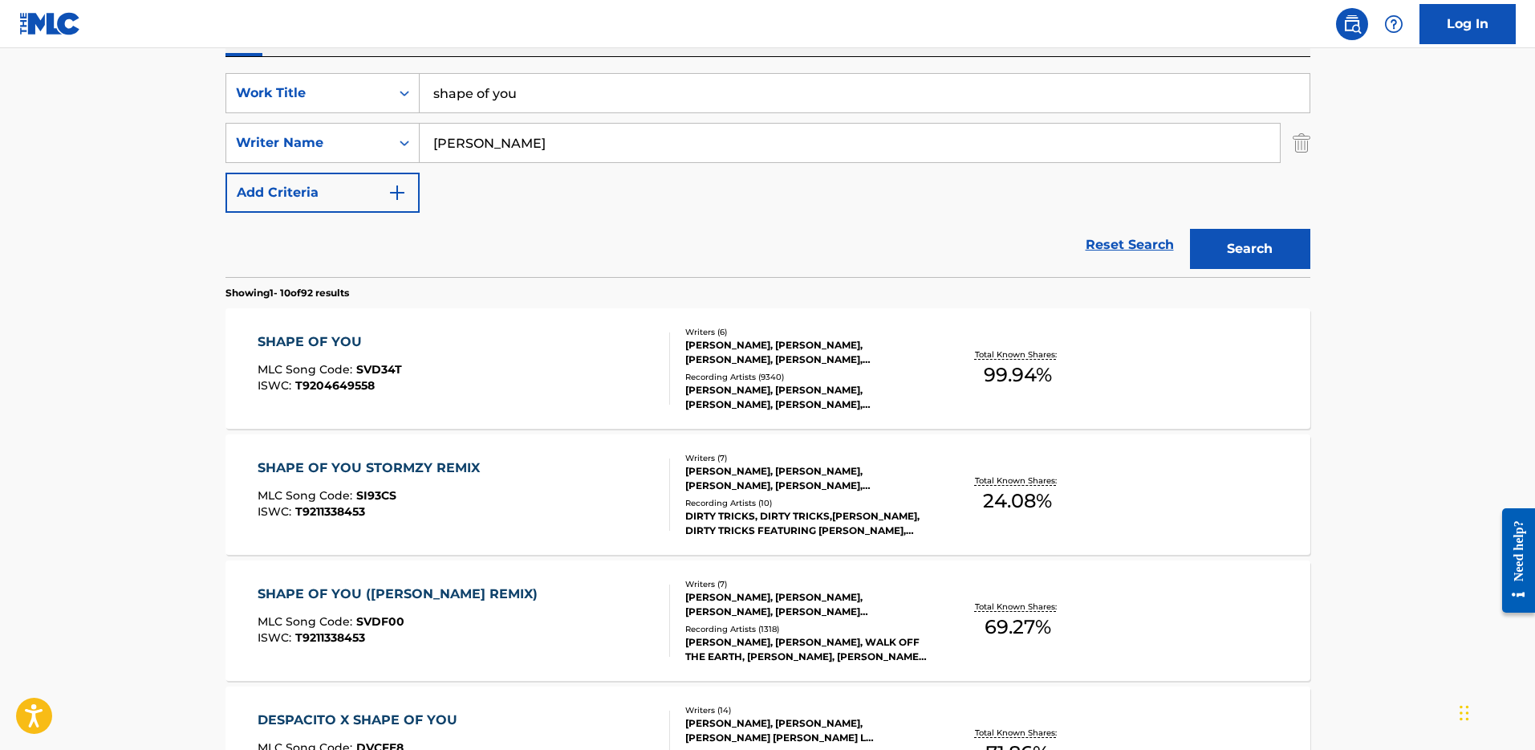
click at [876, 347] on div "[PERSON_NAME], [PERSON_NAME], [PERSON_NAME], [PERSON_NAME], [PERSON_NAME], [PER…" at bounding box center [806, 352] width 242 height 29
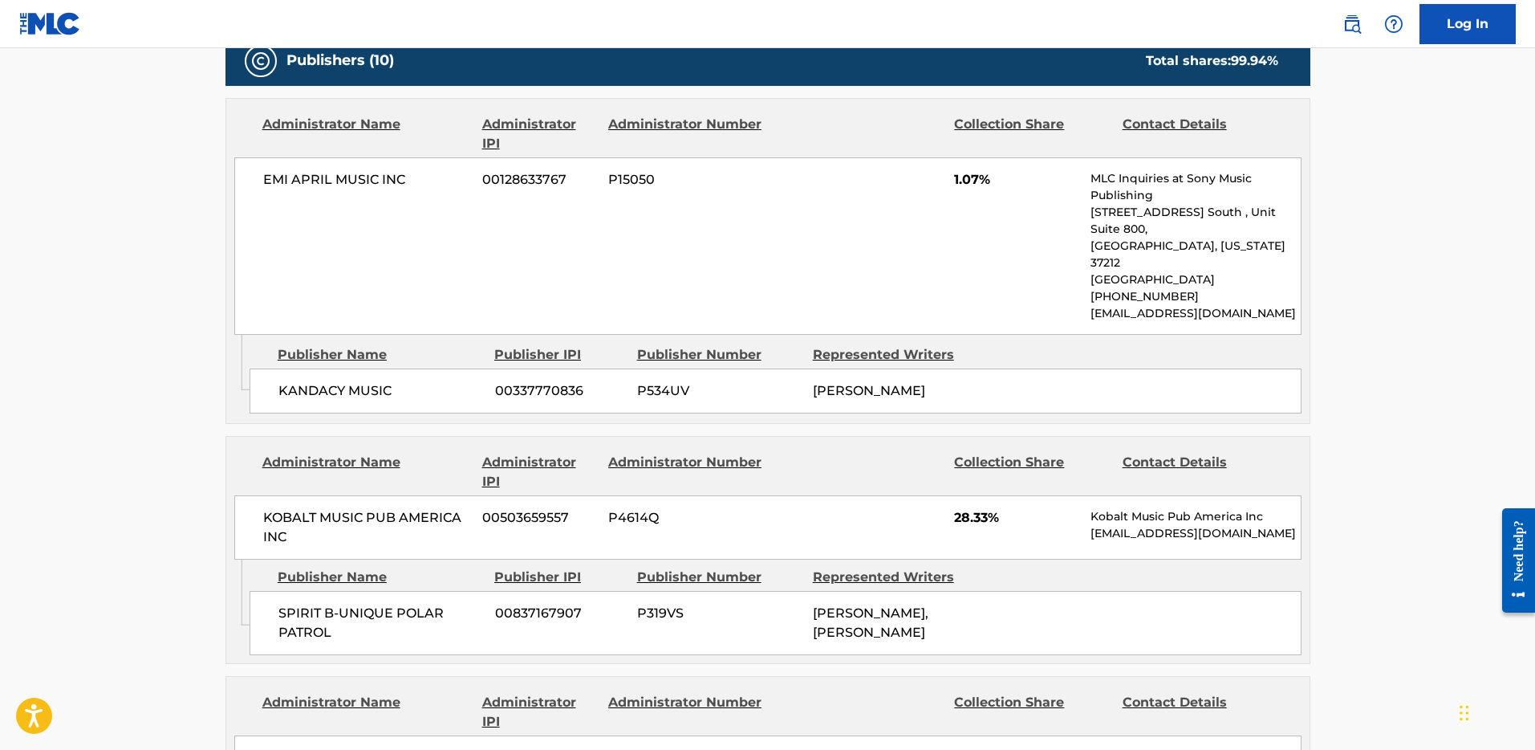
scroll to position [2891, 0]
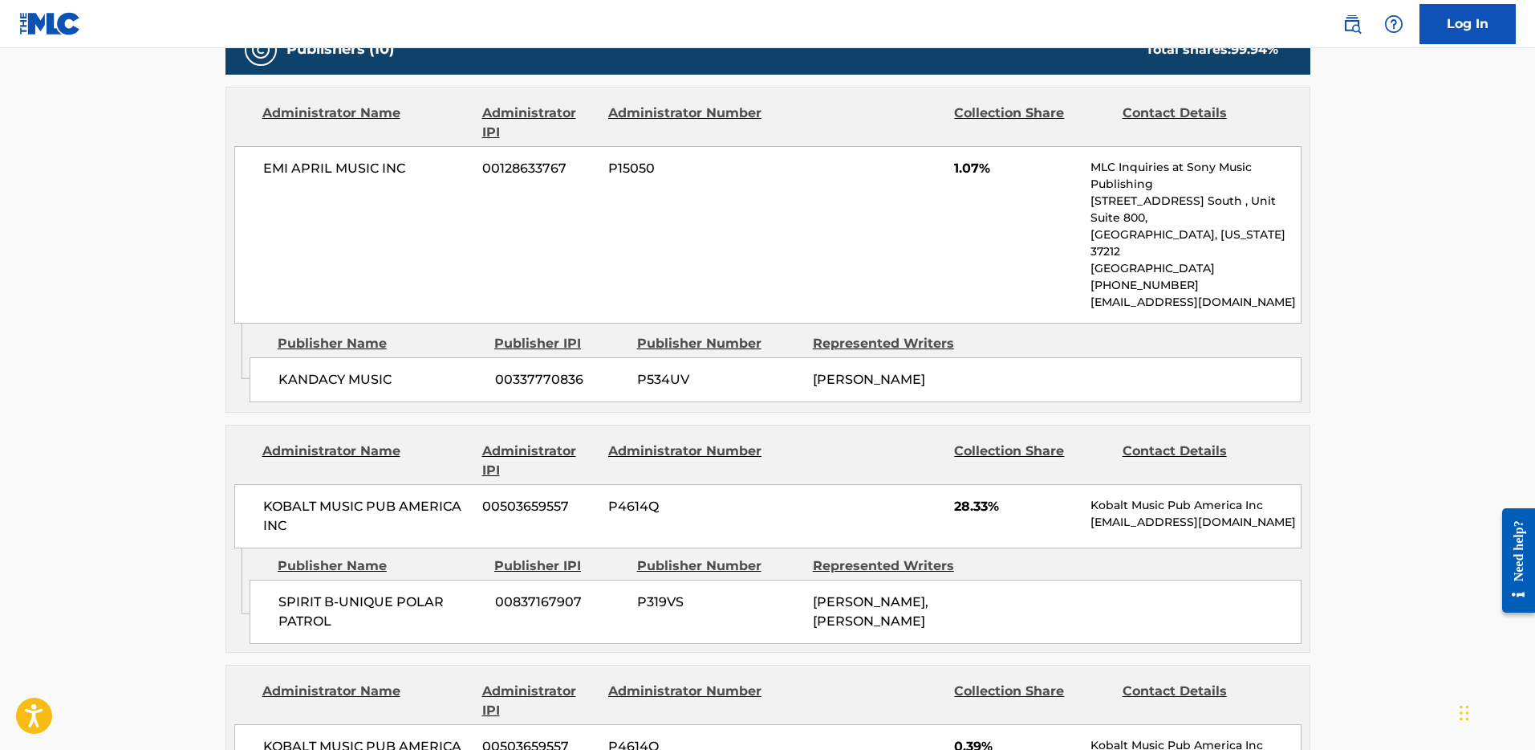
drag, startPoint x: 805, startPoint y: 327, endPoint x: 944, endPoint y: 322, distance: 138.9
click at [944, 357] on div "KANDACY MUSIC 00337770836 P534UV [PERSON_NAME]" at bounding box center [776, 379] width 1052 height 45
drag, startPoint x: 408, startPoint y: 331, endPoint x: 278, endPoint y: 328, distance: 130.0
click at [278, 370] on span "KANDACY MUSIC" at bounding box center [380, 379] width 205 height 19
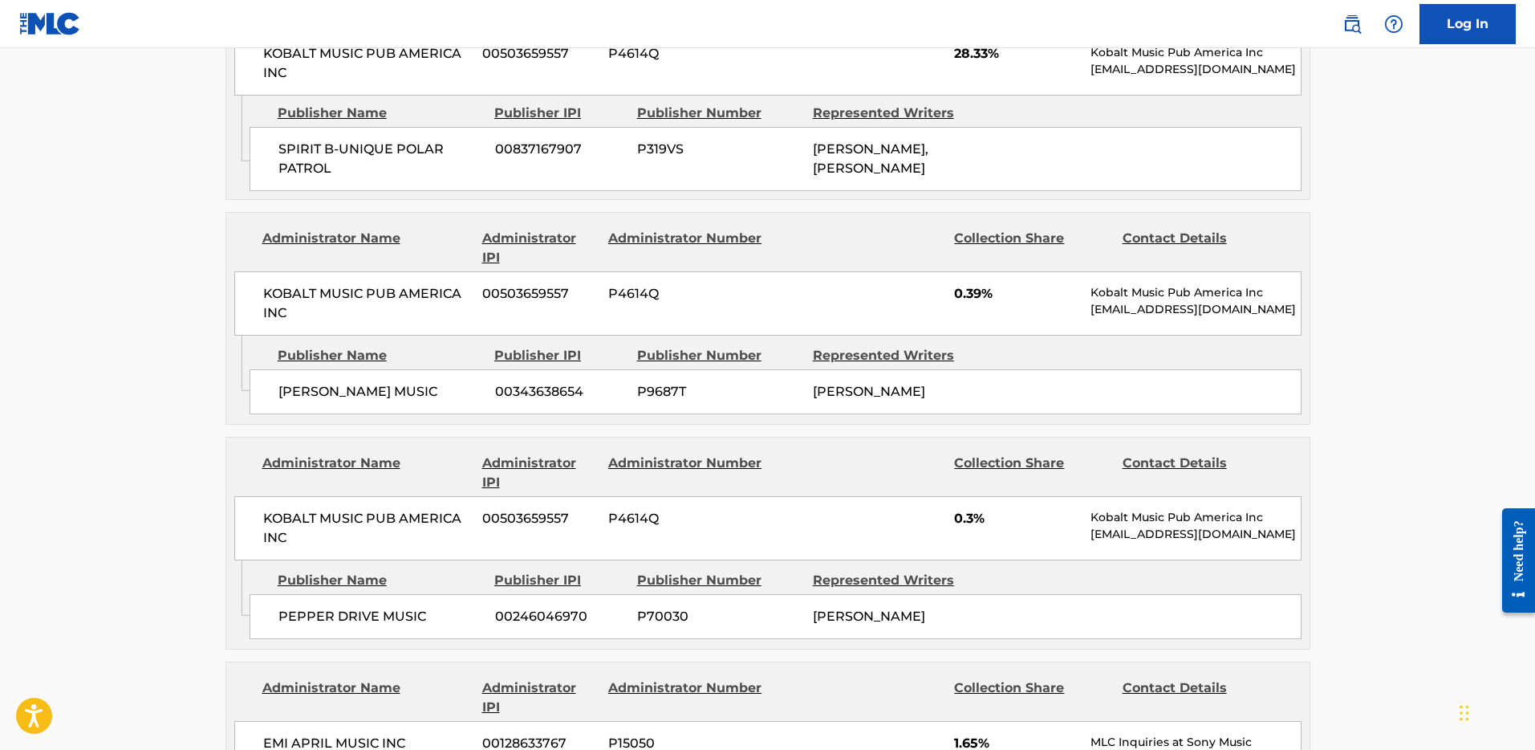
scroll to position [3346, 0]
drag, startPoint x: 286, startPoint y: 335, endPoint x: 459, endPoint y: 334, distance: 172.5
click at [459, 380] on span "[PERSON_NAME] MUSIC" at bounding box center [380, 389] width 205 height 19
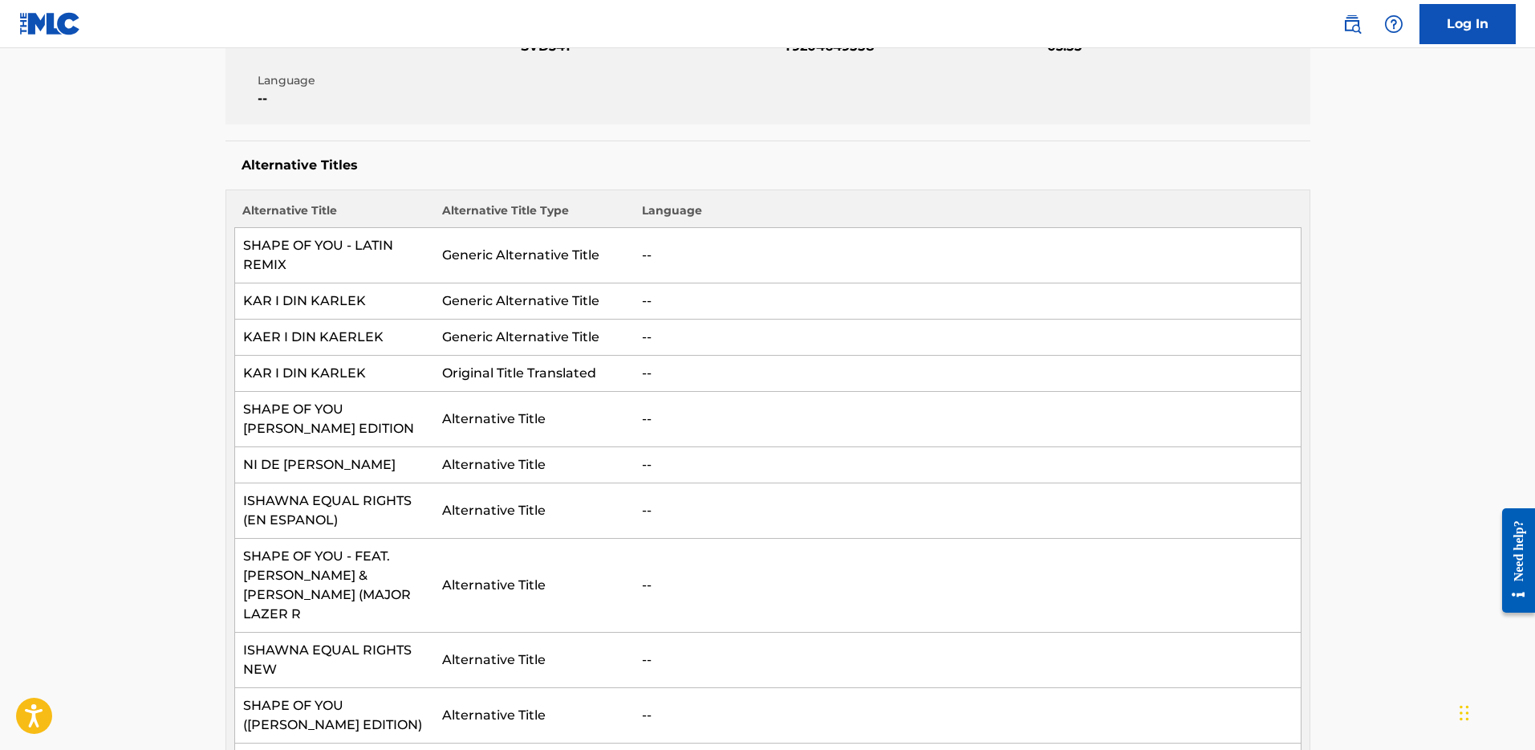
scroll to position [0, 0]
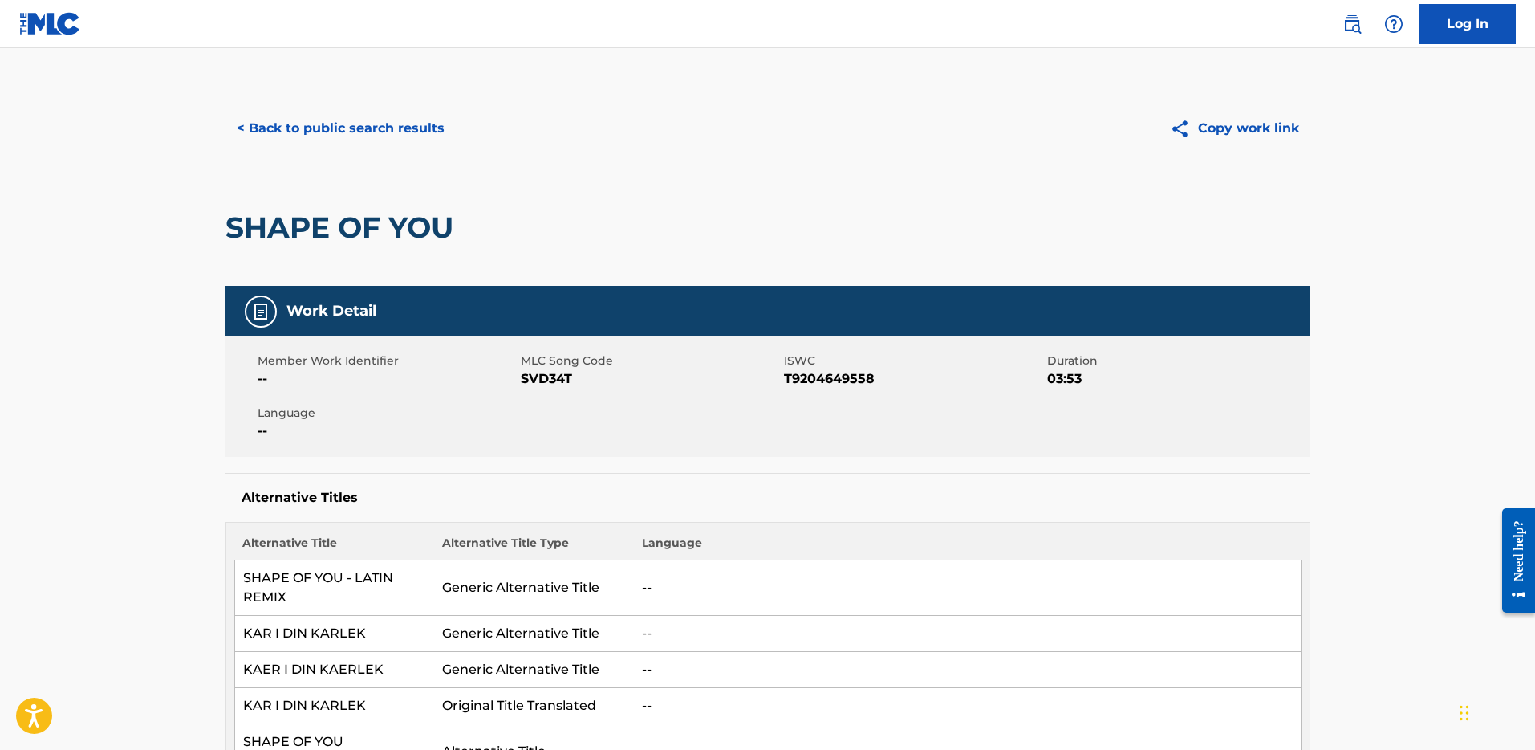
click at [270, 125] on button "< Back to public search results" at bounding box center [341, 128] width 230 height 40
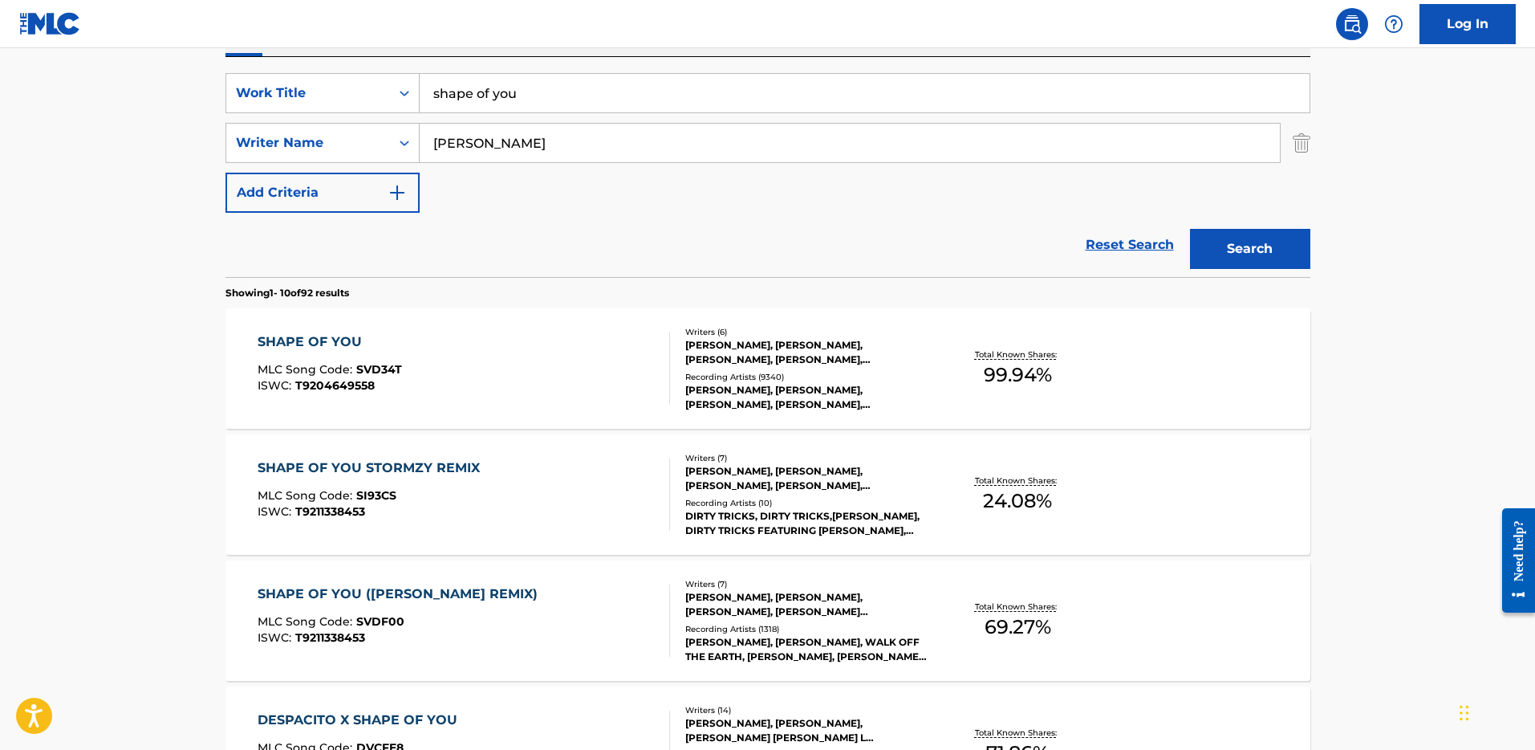
click at [1229, 262] on button "Search" at bounding box center [1250, 249] width 120 height 40
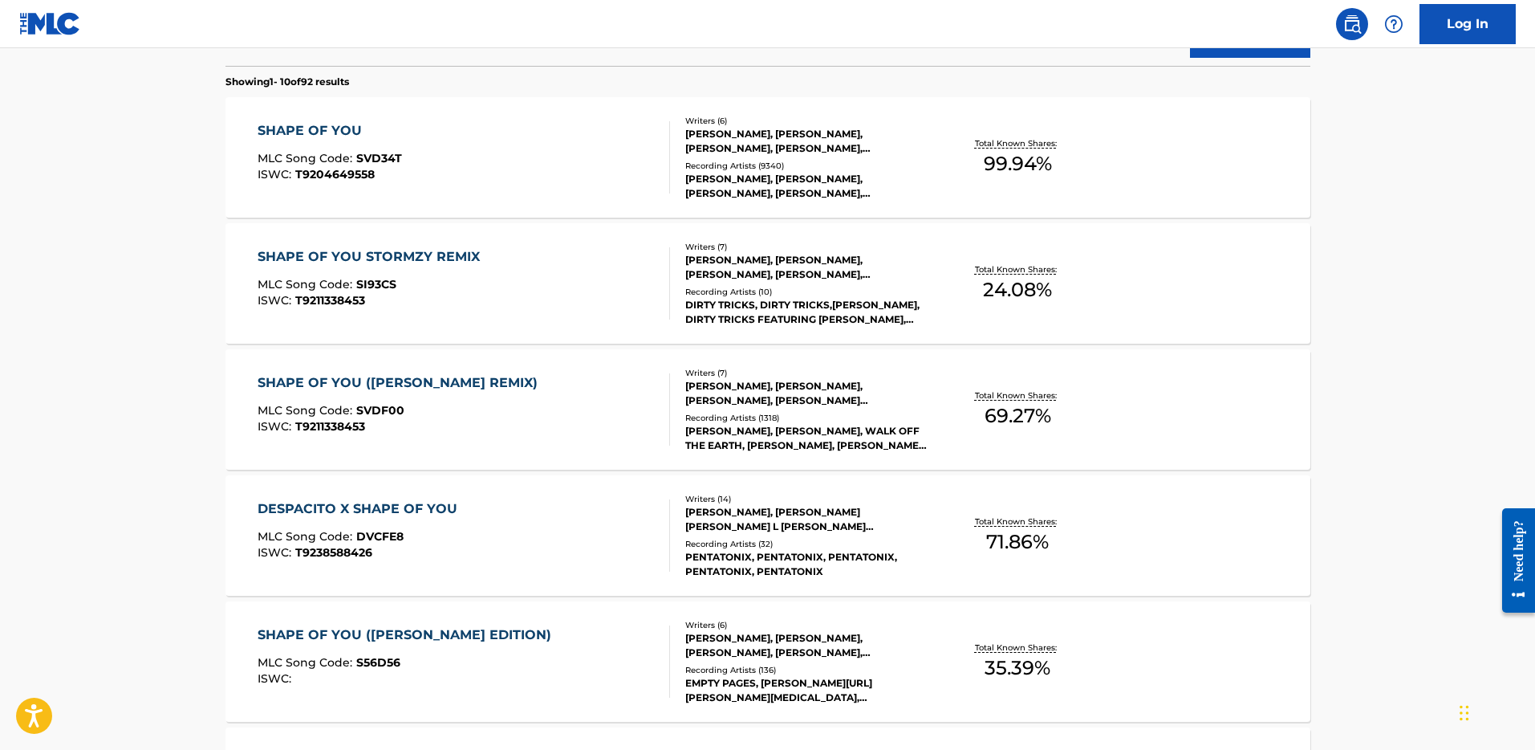
scroll to position [509, 0]
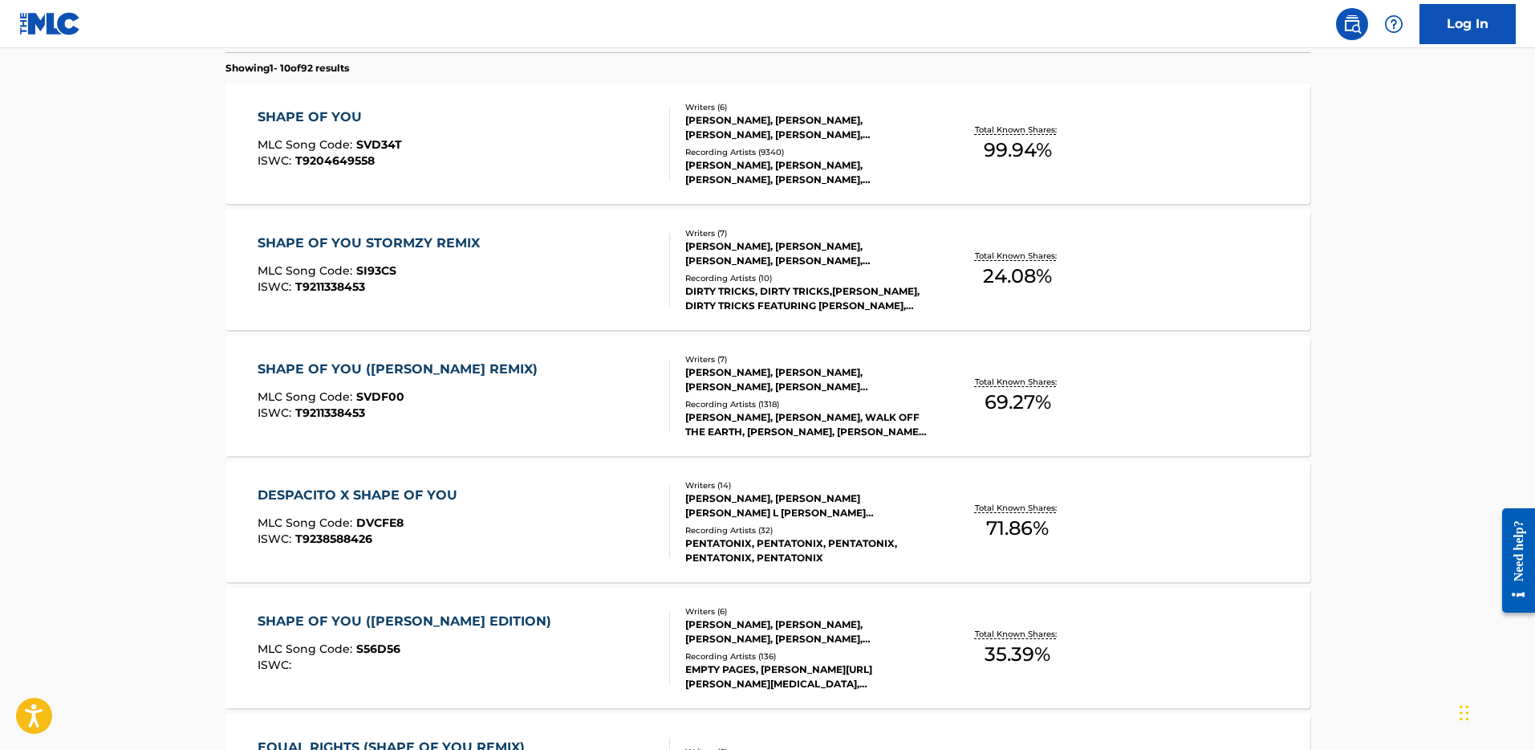
click at [839, 130] on div "[PERSON_NAME], [PERSON_NAME], [PERSON_NAME], [PERSON_NAME], [PERSON_NAME], [PER…" at bounding box center [806, 127] width 242 height 29
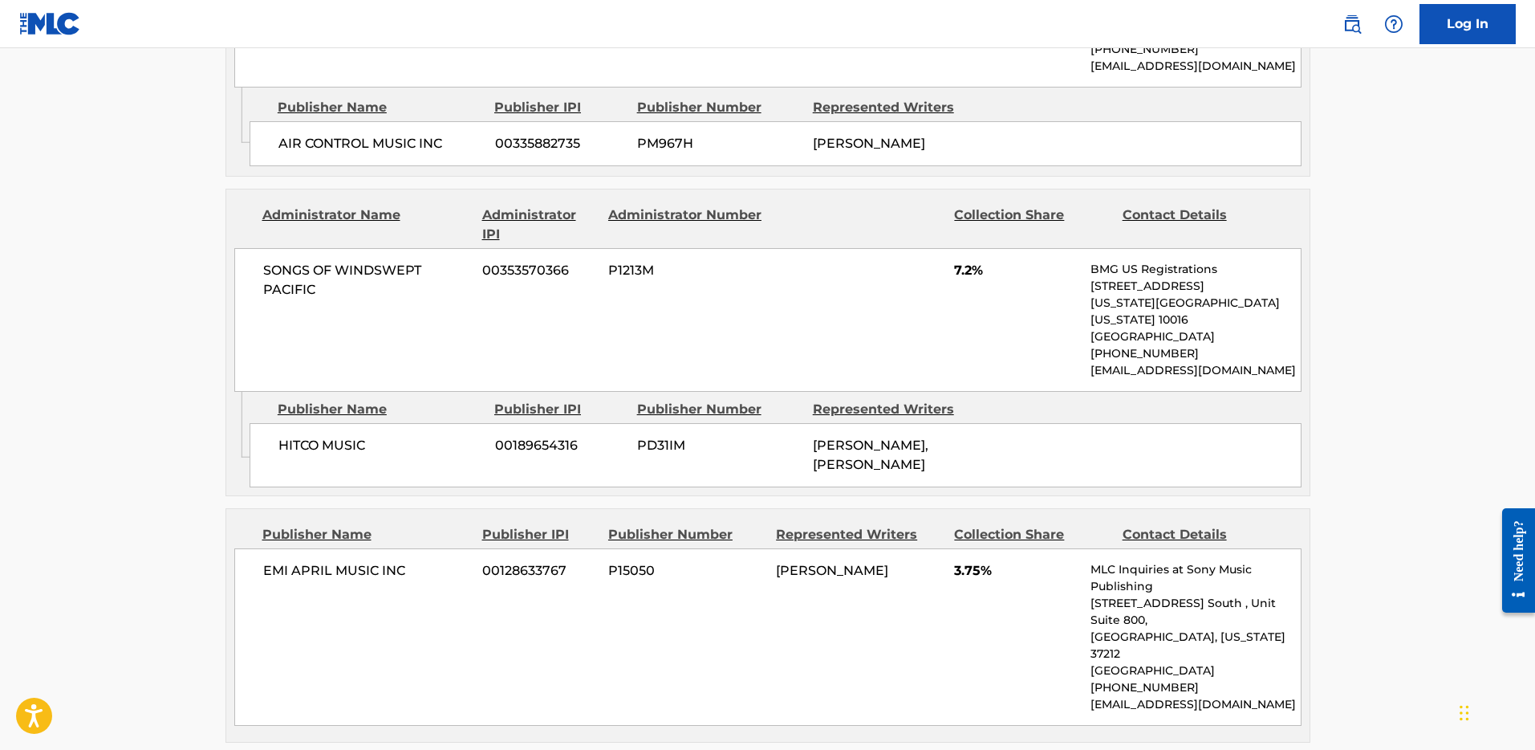
scroll to position [4152, 0]
drag, startPoint x: 249, startPoint y: 465, endPoint x: 262, endPoint y: 457, distance: 14.7
click at [262, 550] on div "EMI APRIL MUSIC INC 00128633767 P15050 [PERSON_NAME] 3.75% MLC Inquiries at Son…" at bounding box center [767, 638] width 1067 height 177
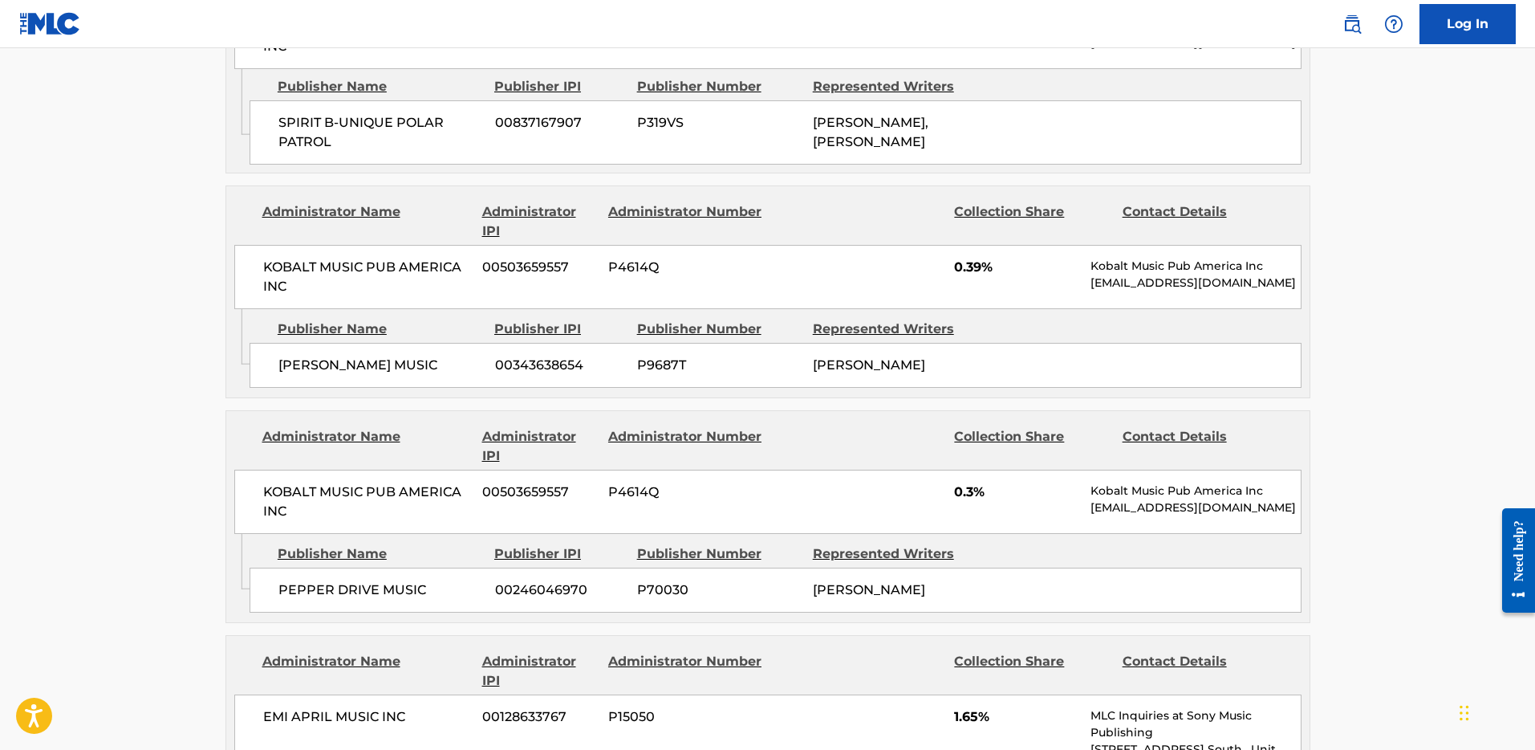
scroll to position [3383, 0]
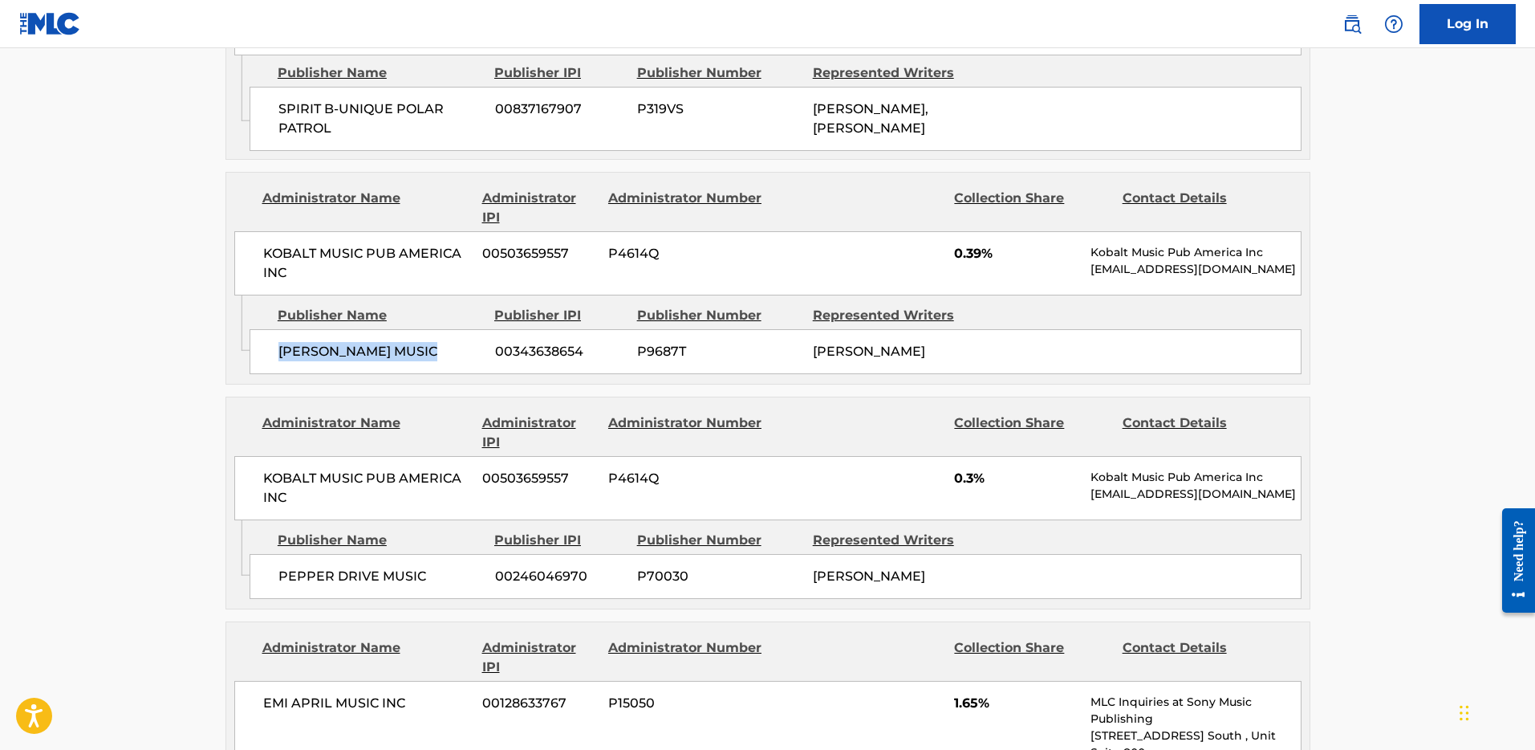
drag, startPoint x: 441, startPoint y: 304, endPoint x: 275, endPoint y: 297, distance: 166.3
click at [275, 329] on div "[PERSON_NAME] MUSIC 00343638654 P9687T [PERSON_NAME]" at bounding box center [776, 351] width 1052 height 45
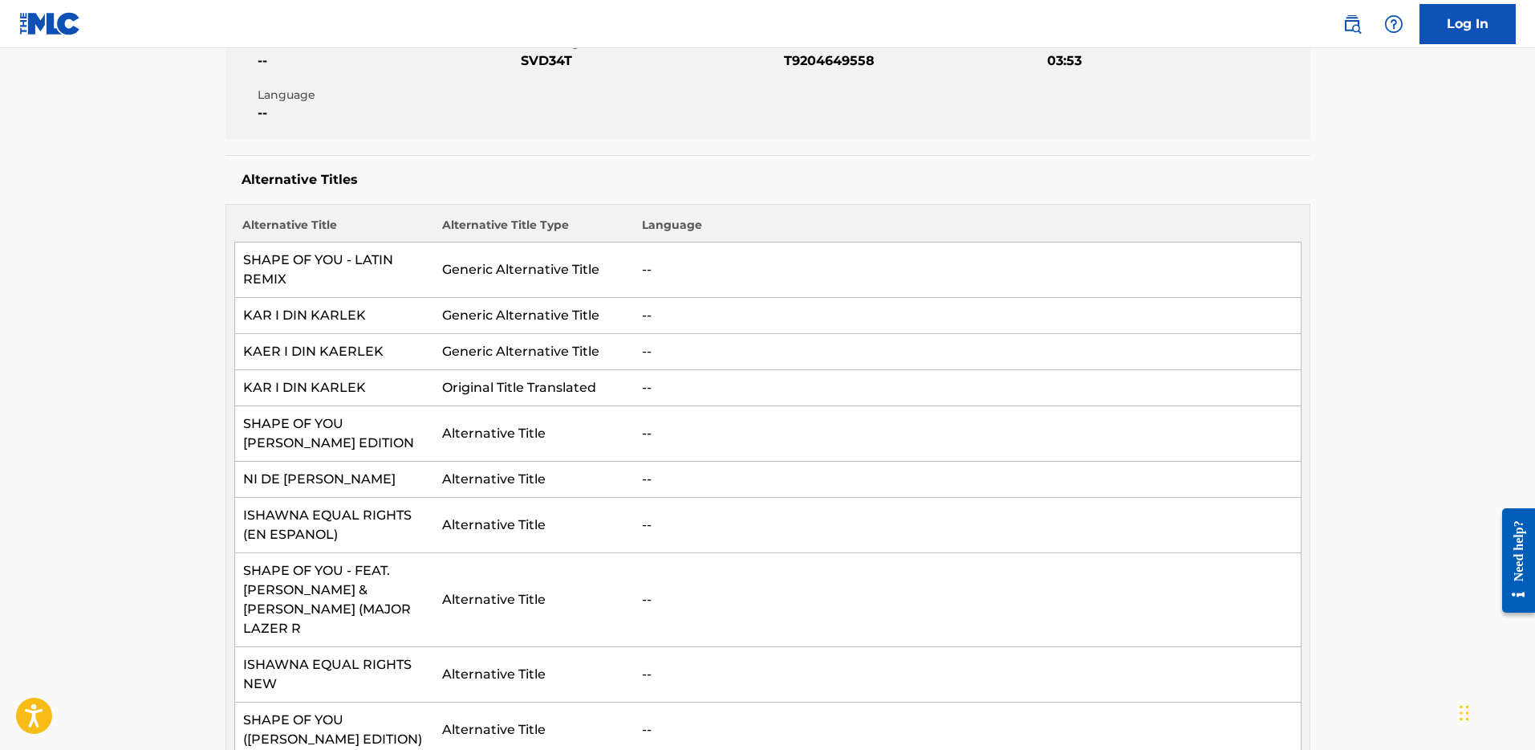
scroll to position [0, 0]
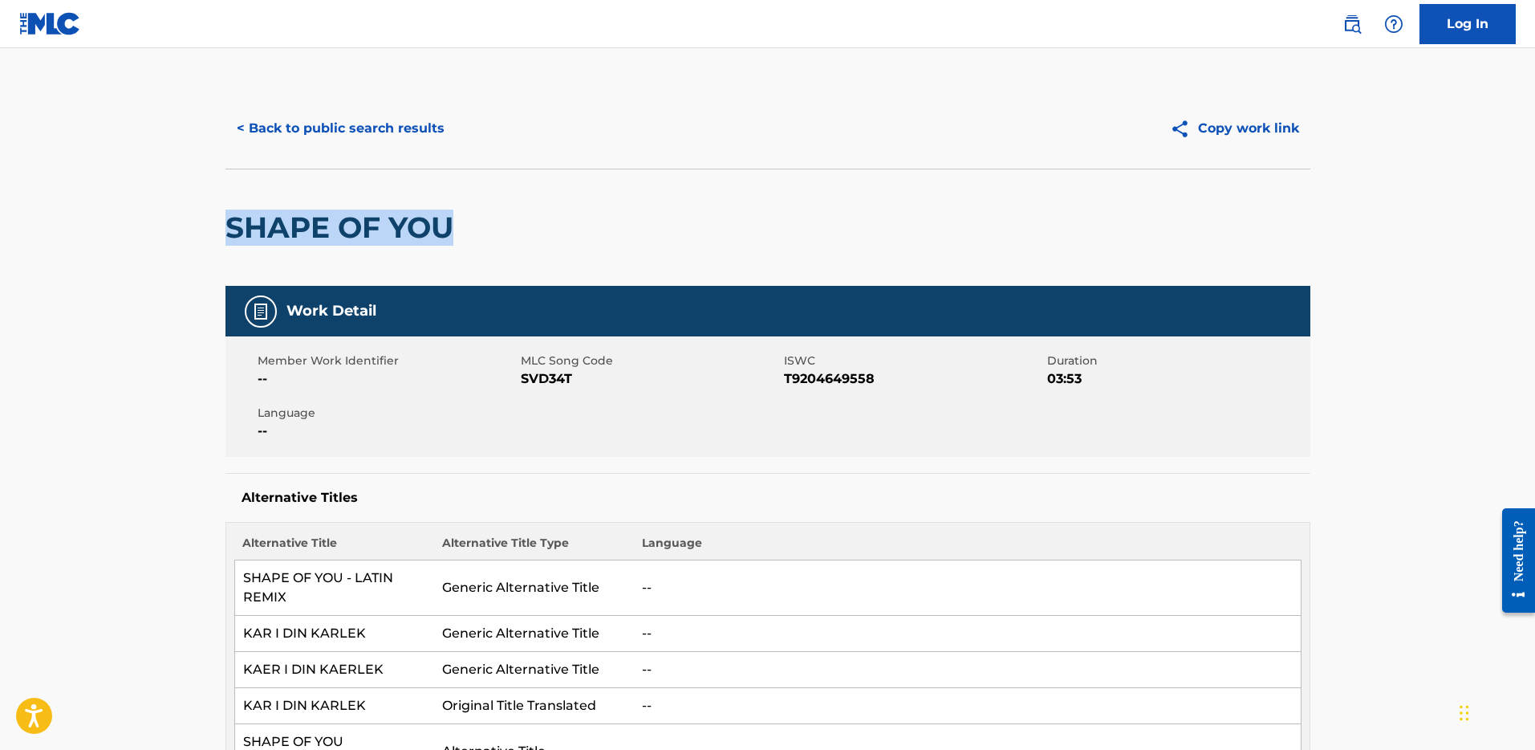
drag, startPoint x: 499, startPoint y: 225, endPoint x: 233, endPoint y: 226, distance: 266.4
click at [233, 226] on div "SHAPE OF YOU" at bounding box center [768, 227] width 1085 height 117
copy h2 "SHAPE OF YOU"
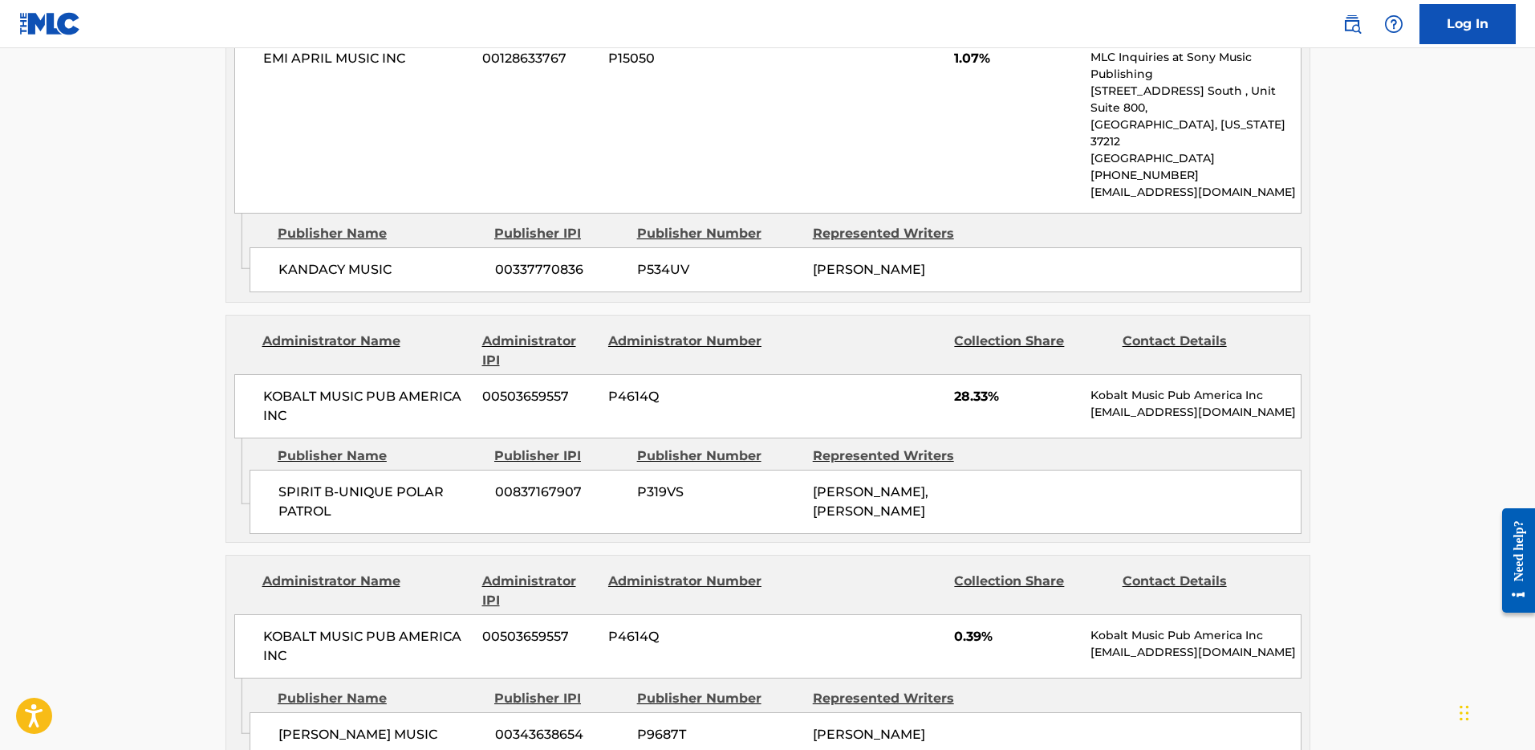
scroll to position [3013, 0]
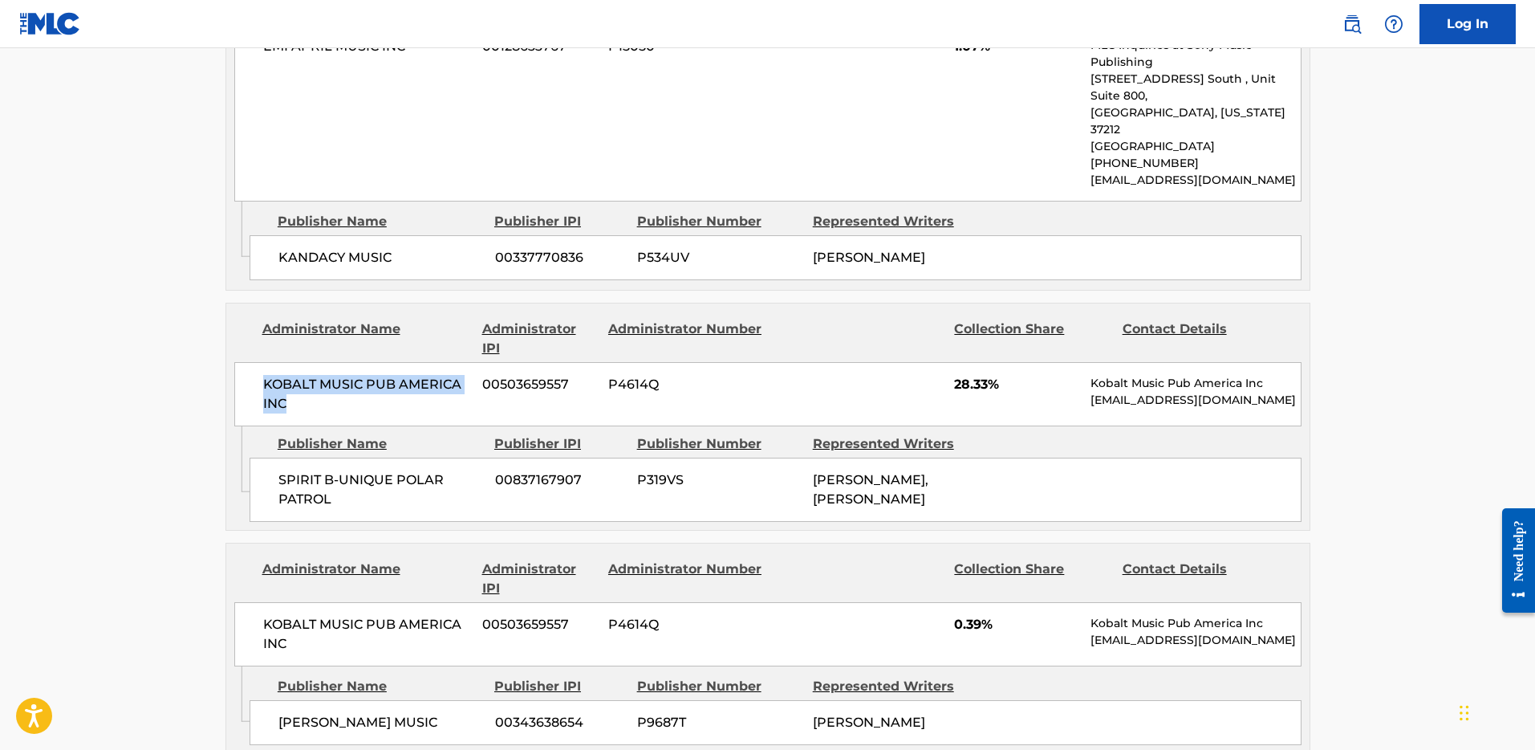
drag, startPoint x: 294, startPoint y: 350, endPoint x: 253, endPoint y: 332, distance: 44.6
click at [253, 362] on div "KOBALT MUSIC PUB AMERICA INC 00503659557 P4614Q 28.33% Kobalt Music Pub America…" at bounding box center [767, 394] width 1067 height 64
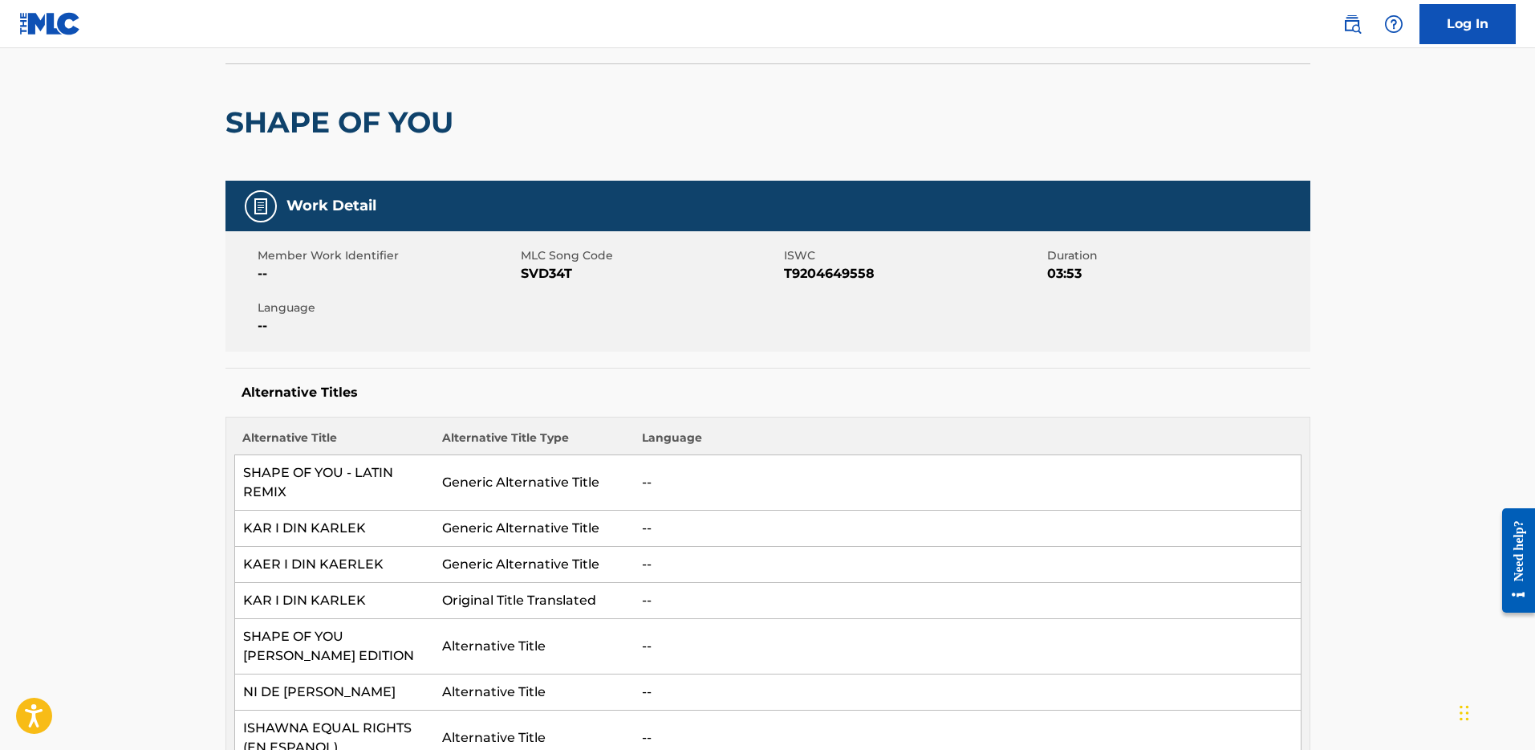
scroll to position [0, 0]
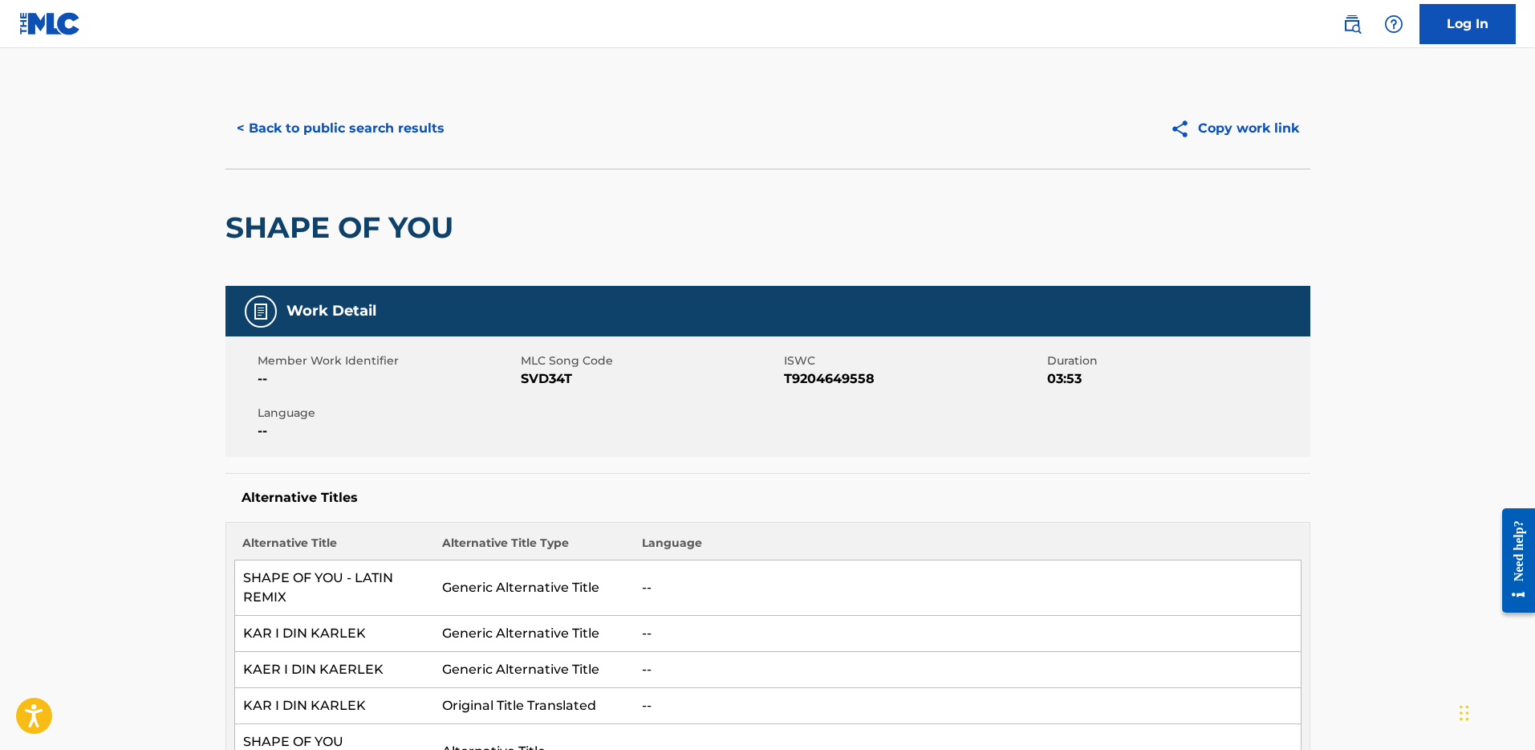
click at [307, 112] on button "< Back to public search results" at bounding box center [341, 128] width 230 height 40
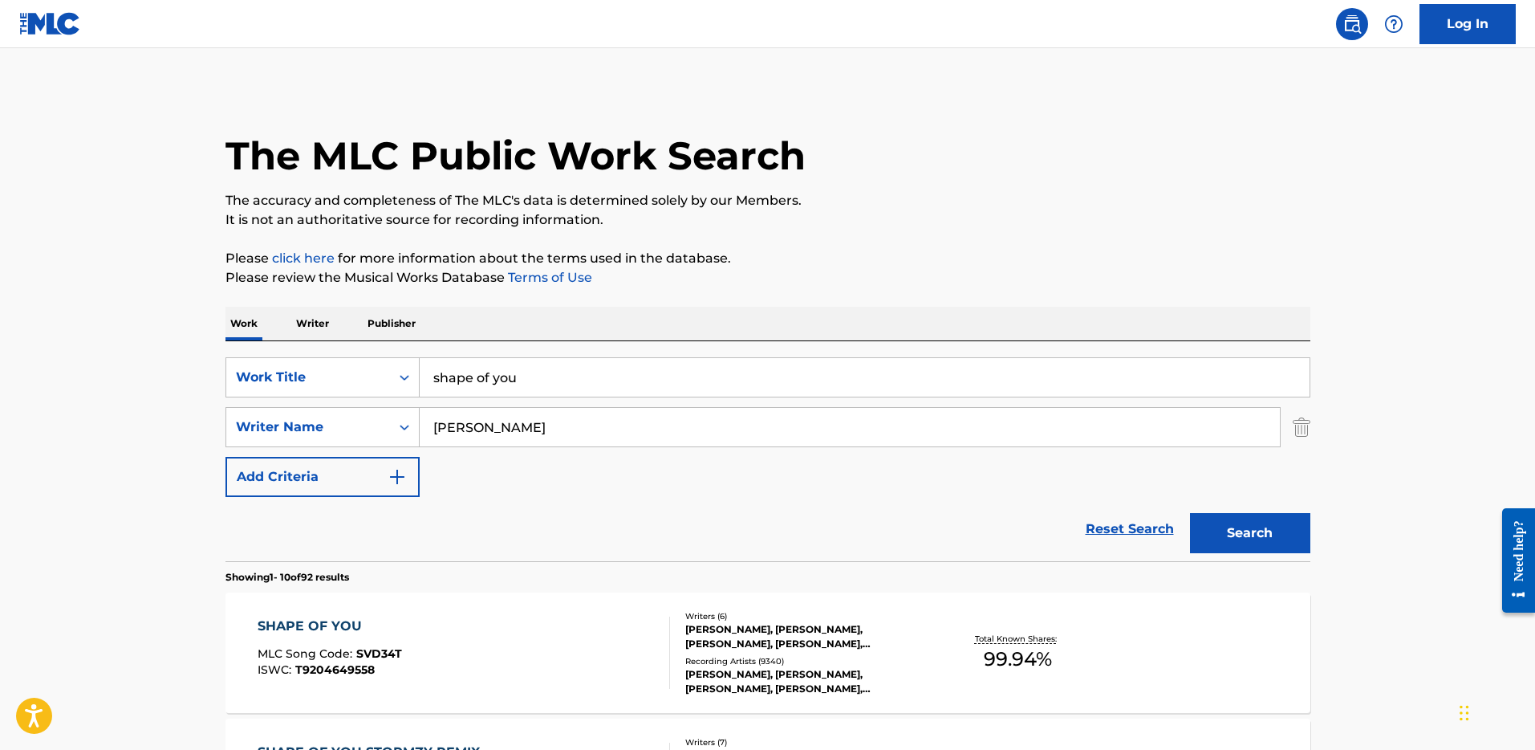
click at [505, 386] on input "shape of you" at bounding box center [865, 377] width 890 height 39
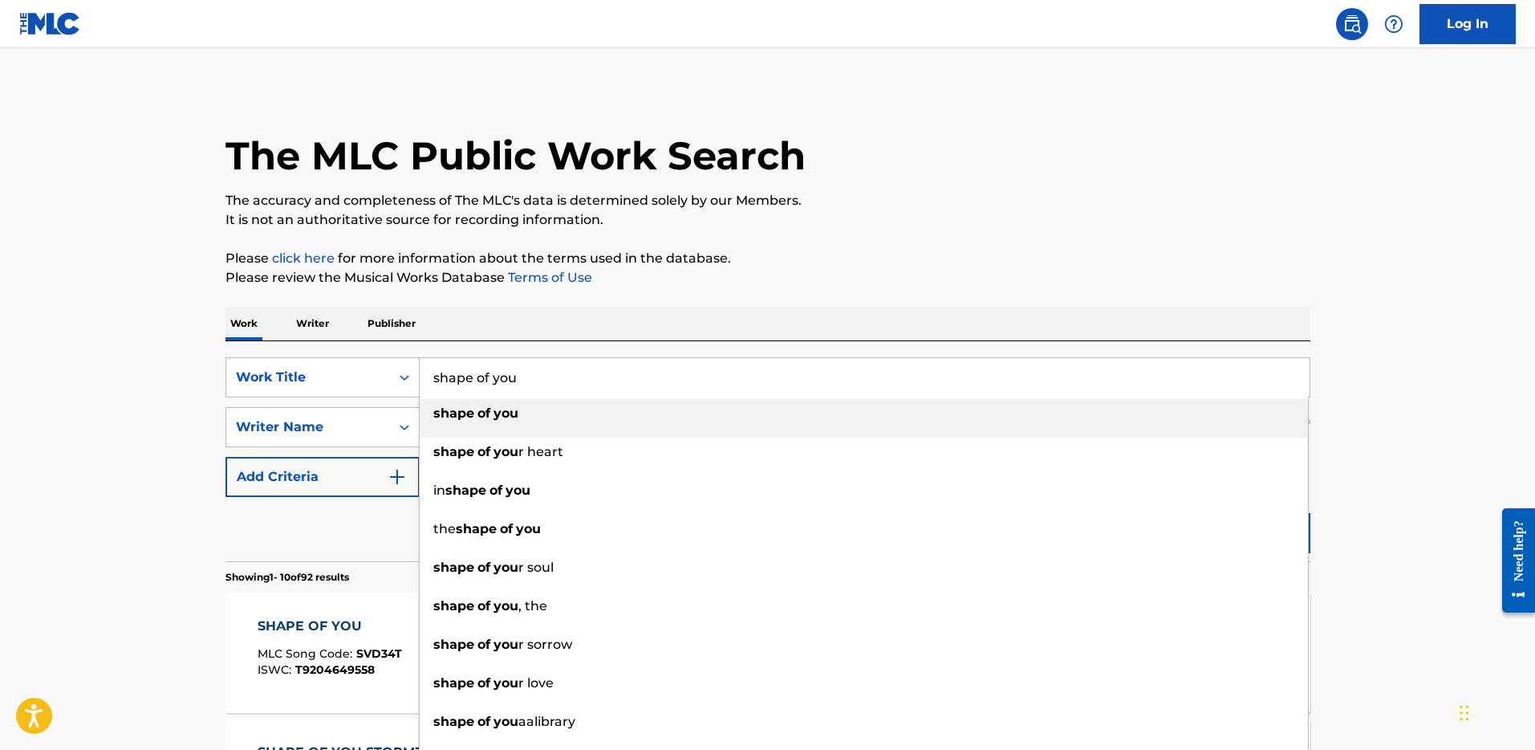
click at [505, 386] on input "shape of you" at bounding box center [865, 377] width 890 height 39
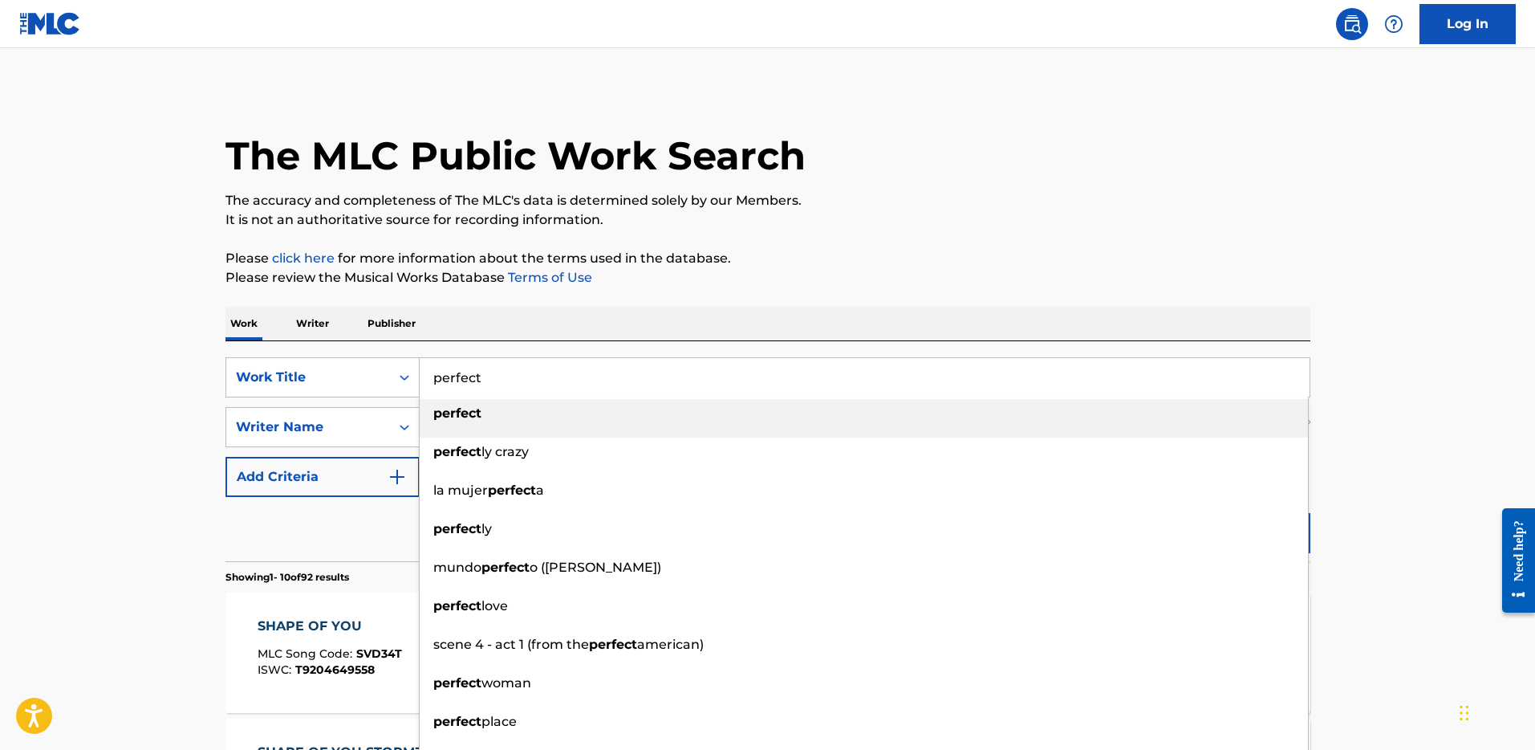
type input "perfect"
click at [705, 268] on p "Please review the Musical Works Database Terms of Use" at bounding box center [768, 277] width 1085 height 19
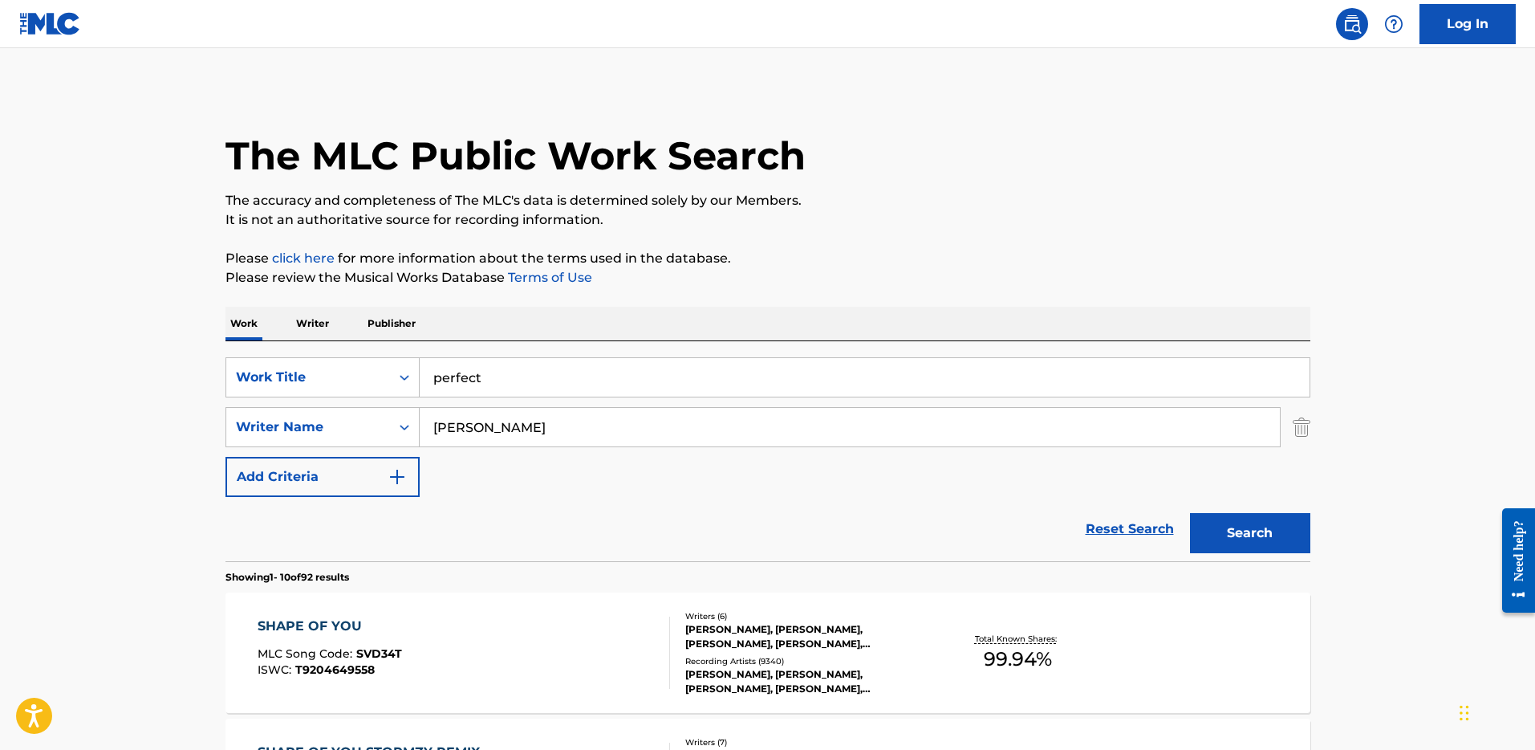
click at [1245, 514] on button "Search" at bounding box center [1250, 533] width 120 height 40
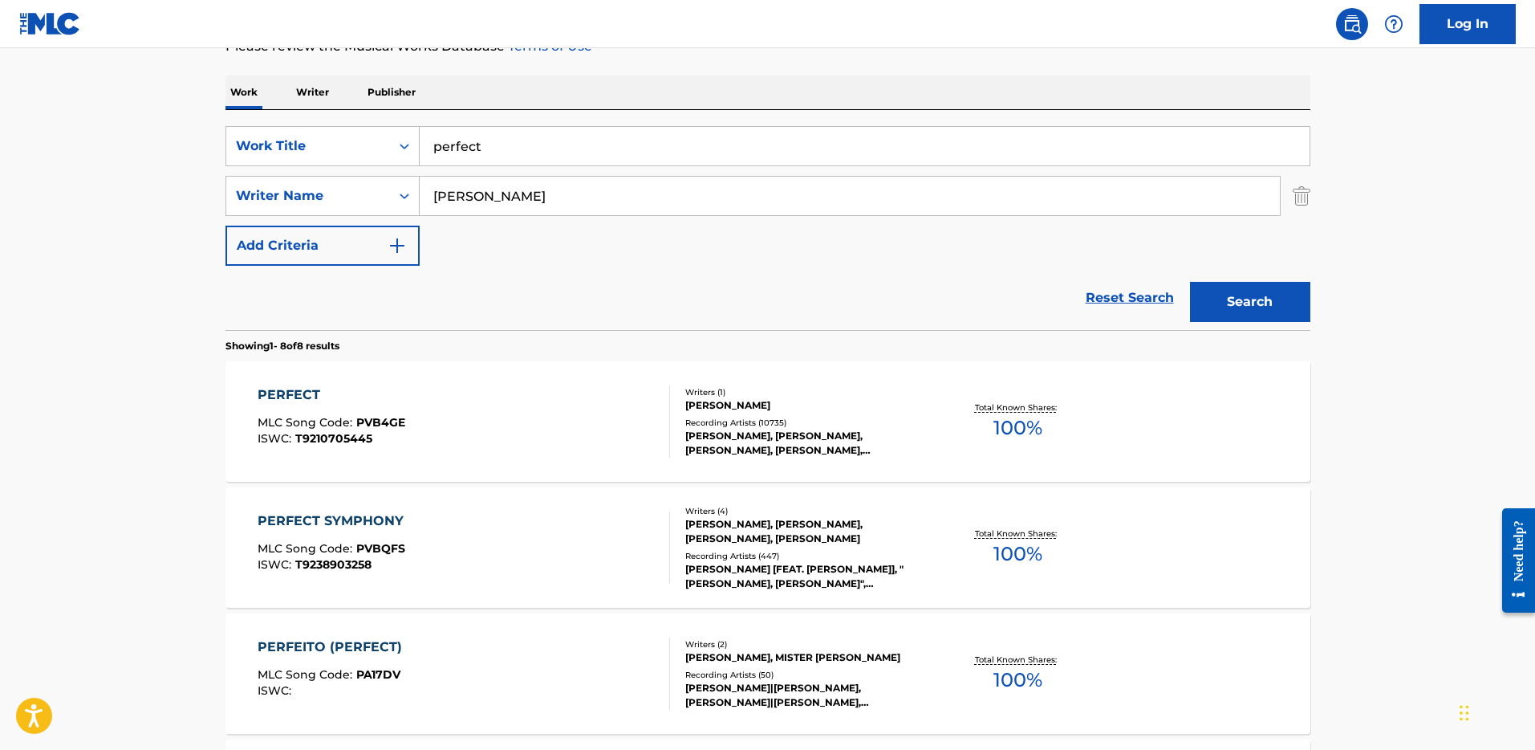
scroll to position [271, 0]
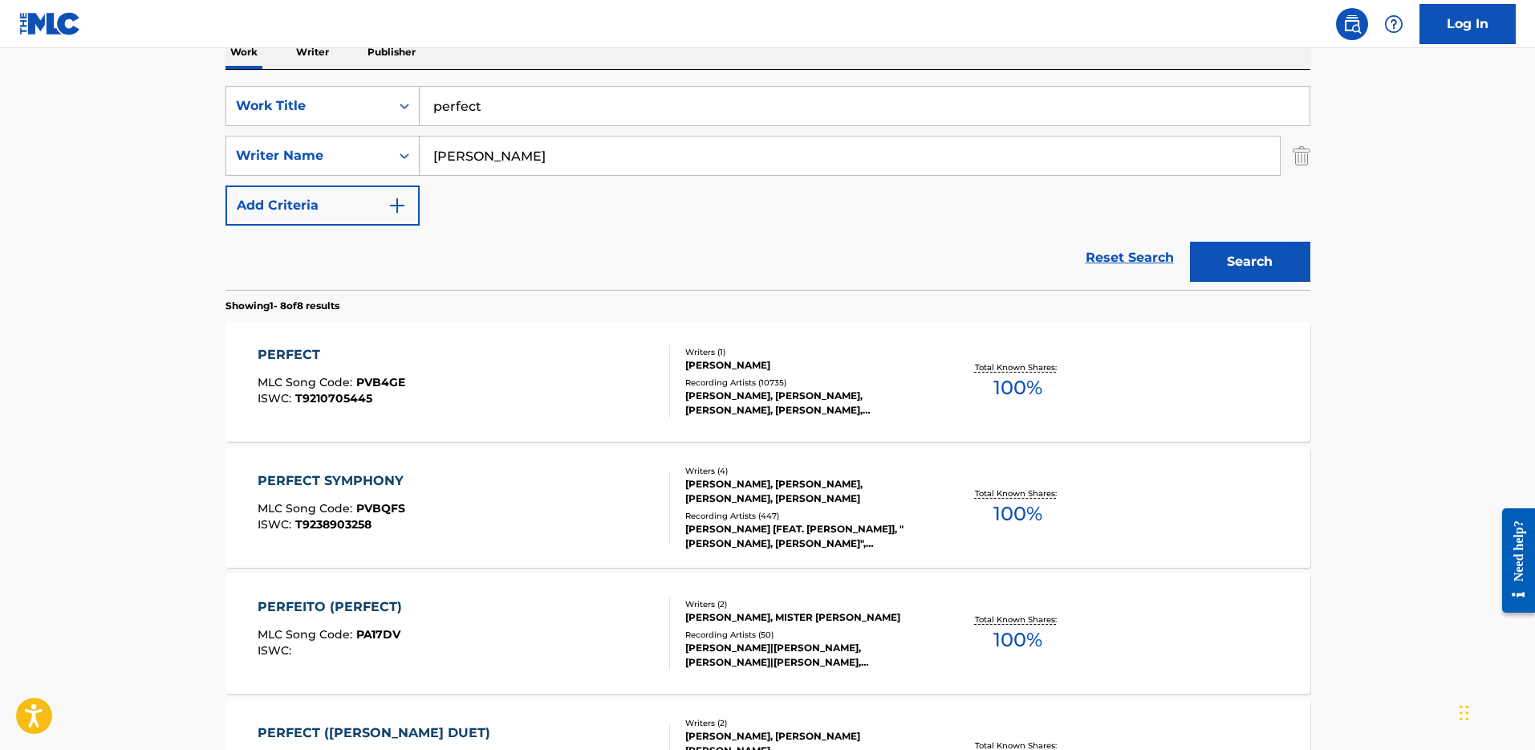
click at [853, 363] on div "[PERSON_NAME]" at bounding box center [806, 365] width 242 height 14
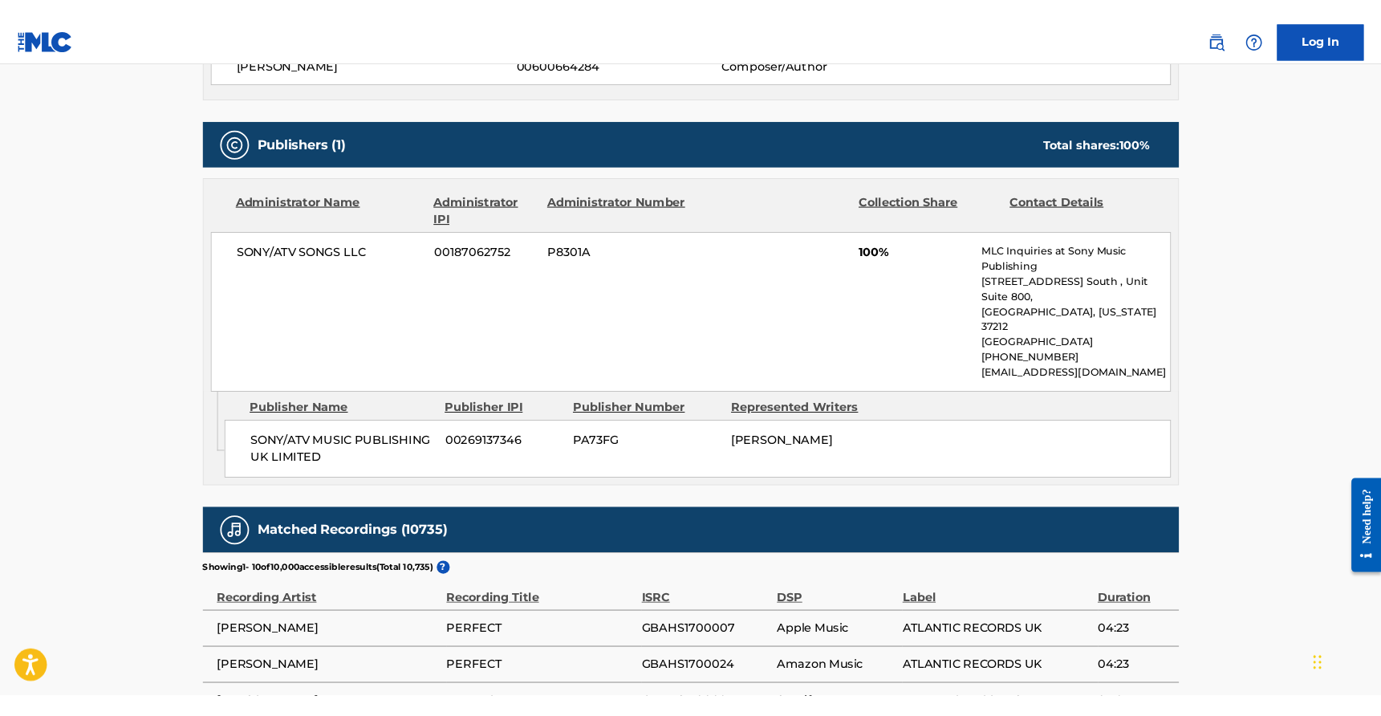
scroll to position [640, 0]
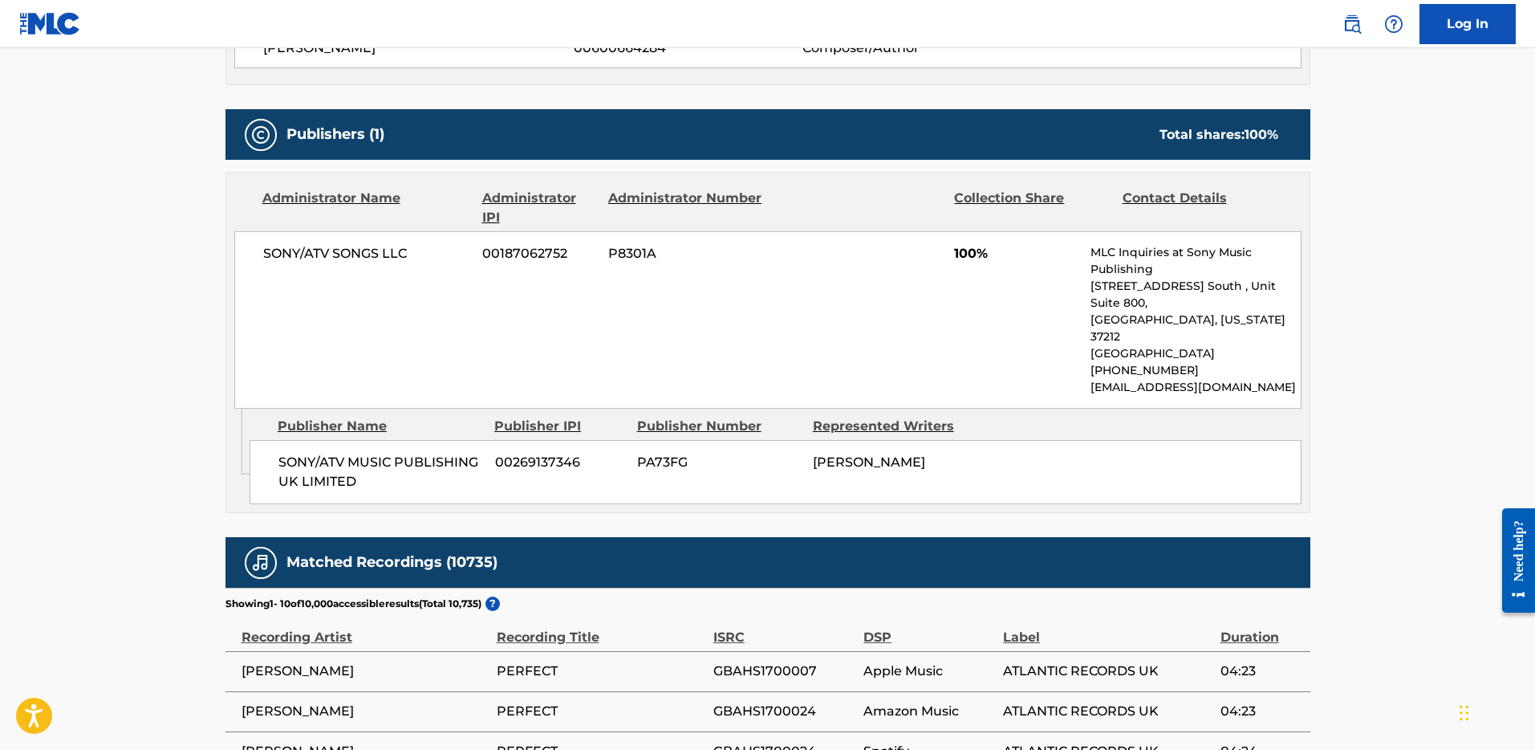
drag, startPoint x: 884, startPoint y: 453, endPoint x: 813, endPoint y: 424, distance: 76.6
click at [813, 453] on div "[PERSON_NAME]" at bounding box center [895, 462] width 164 height 19
copy span "[PERSON_NAME]"
